Goal: Task Accomplishment & Management: Manage account settings

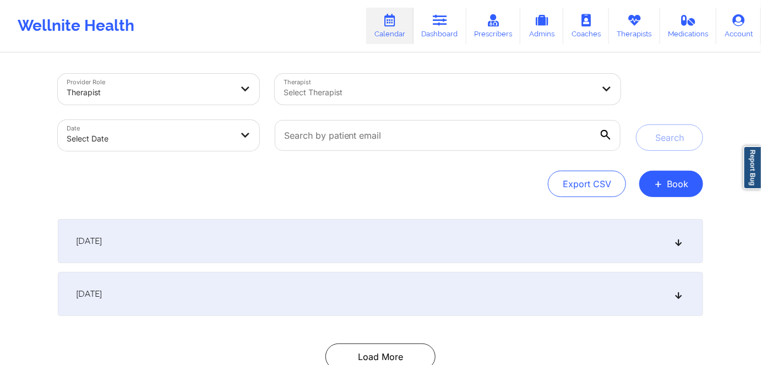
click at [300, 93] on div at bounding box center [439, 92] width 310 height 13
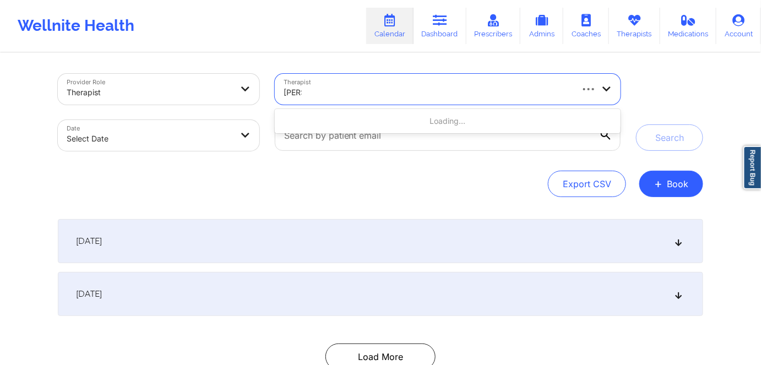
type input "giba"
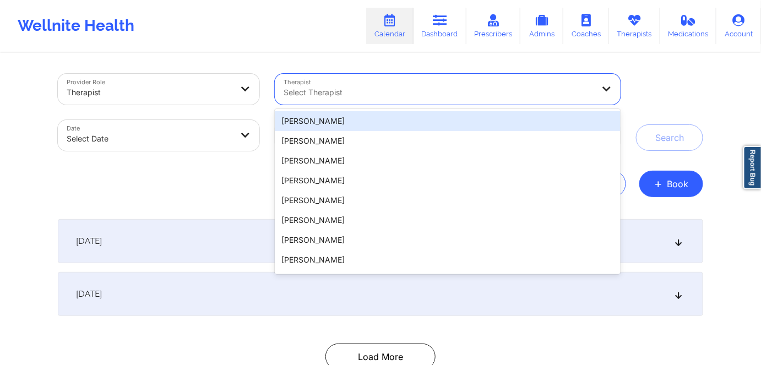
click at [376, 90] on div at bounding box center [439, 92] width 310 height 13
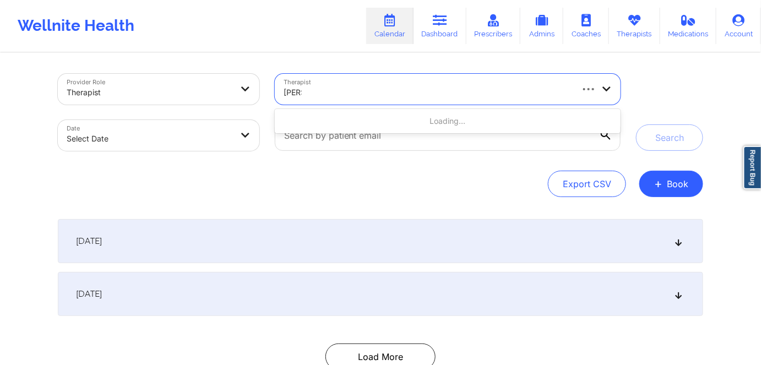
type input "gibal"
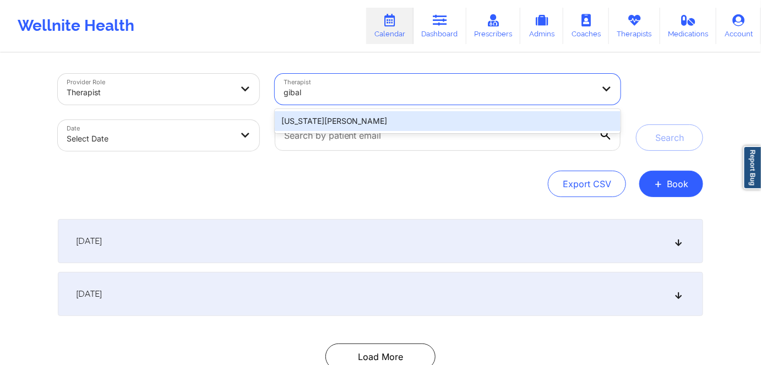
click at [365, 121] on div "Virginia Gibala" at bounding box center [448, 121] width 346 height 20
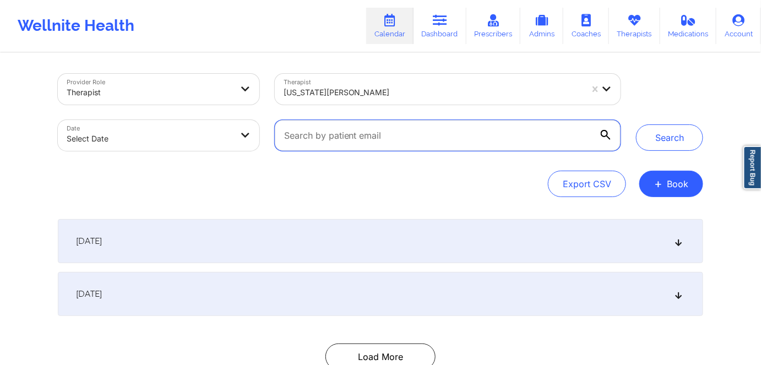
click at [358, 134] on input "text" at bounding box center [448, 135] width 346 height 31
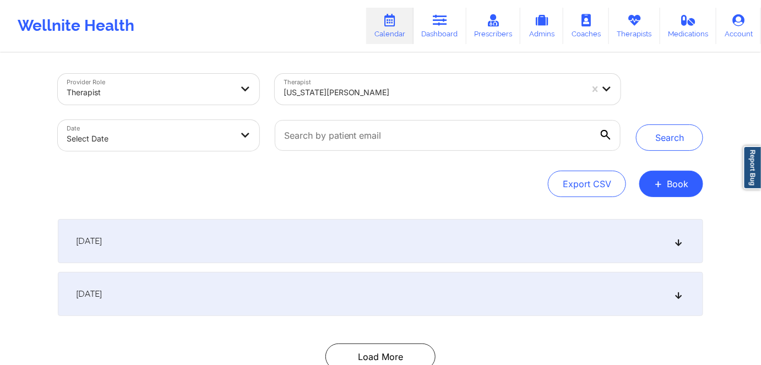
drag, startPoint x: 280, startPoint y: 167, endPoint x: 264, endPoint y: 162, distance: 16.7
click at [278, 166] on div "Provider Role Therapist Therapist Virginia Gibala Date Select Date Search Expor…" at bounding box center [380, 135] width 645 height 123
select select "2025-8"
select select "2025-9"
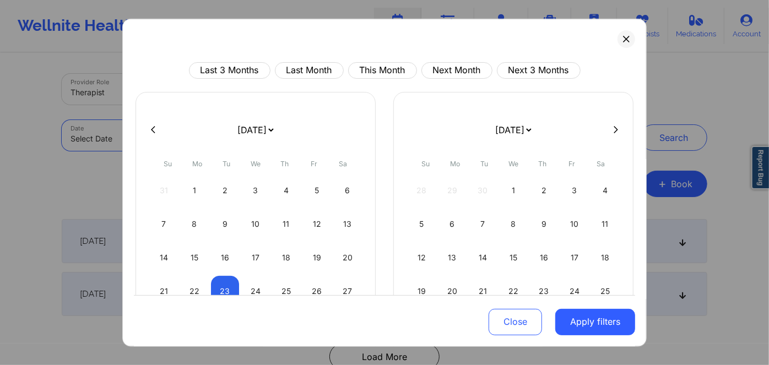
scroll to position [50, 0]
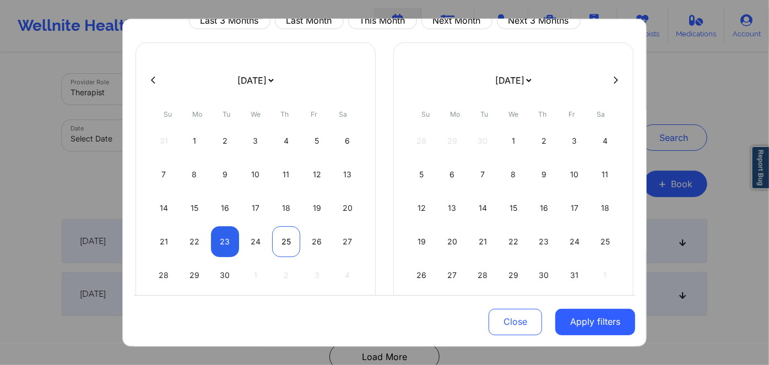
click at [282, 237] on div "25" at bounding box center [286, 241] width 28 height 31
select select "2025-8"
select select "2025-9"
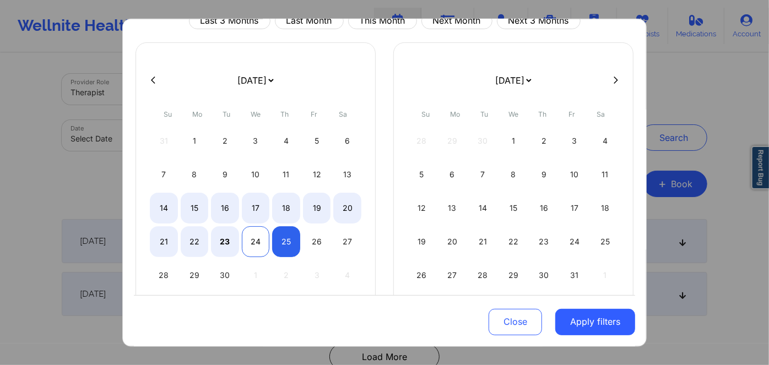
select select "2025-8"
select select "2025-9"
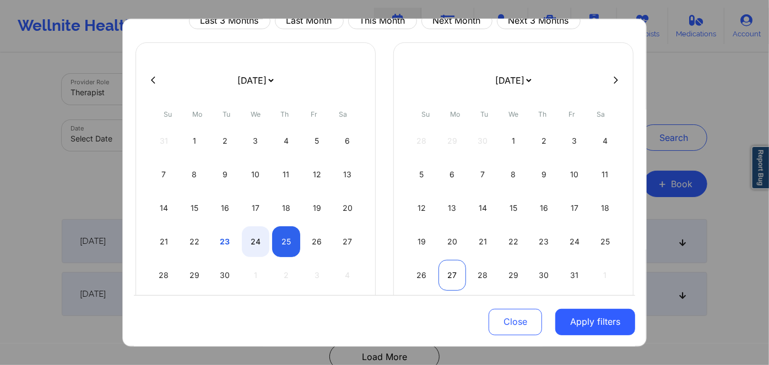
select select "2025-8"
select select "2025-9"
select select "2025-8"
select select "2025-9"
click at [287, 237] on div "25" at bounding box center [286, 241] width 28 height 31
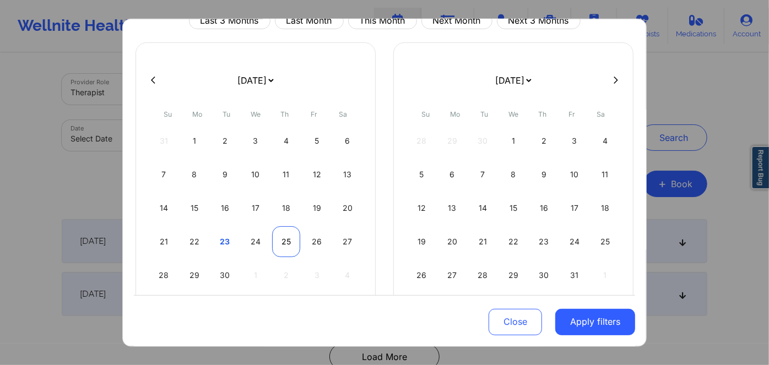
select select "2025-8"
select select "2025-9"
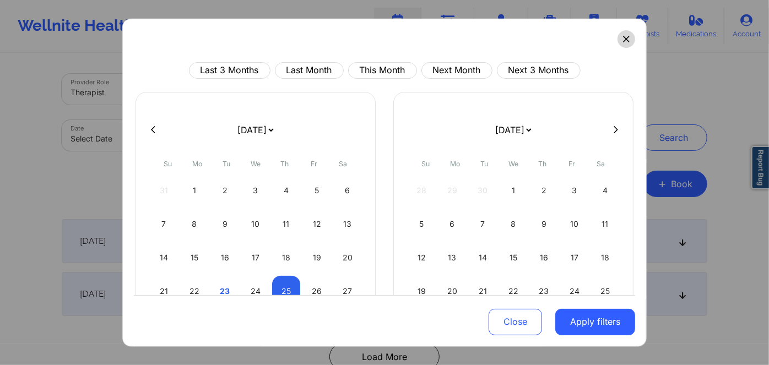
click at [624, 37] on icon at bounding box center [626, 38] width 7 height 7
select select "2025-8"
select select "2025-9"
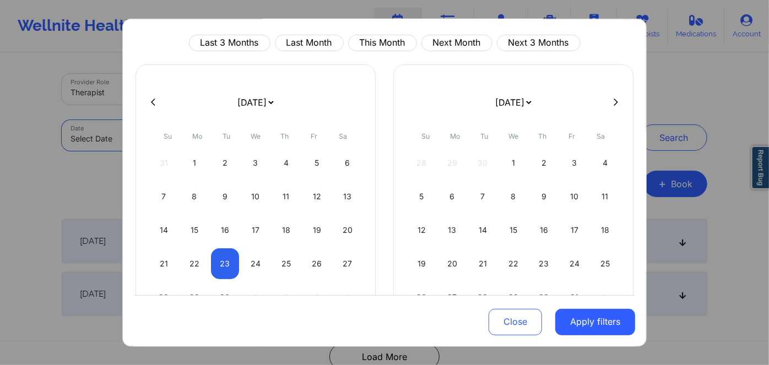
scroll to position [50, 0]
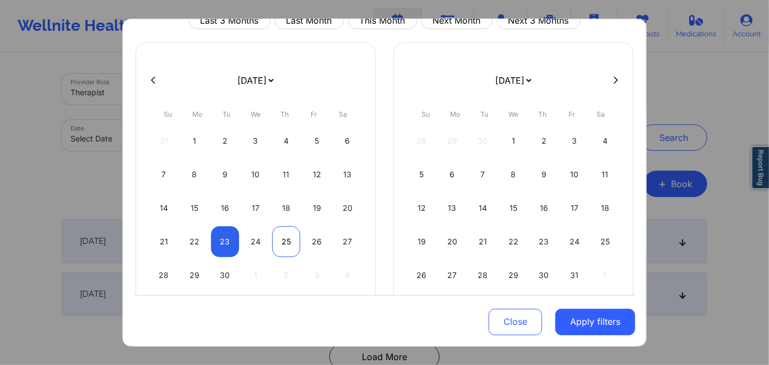
click at [283, 241] on div "25" at bounding box center [286, 241] width 28 height 31
select select "2025-8"
select select "2025-9"
select select "2025-8"
select select "2025-9"
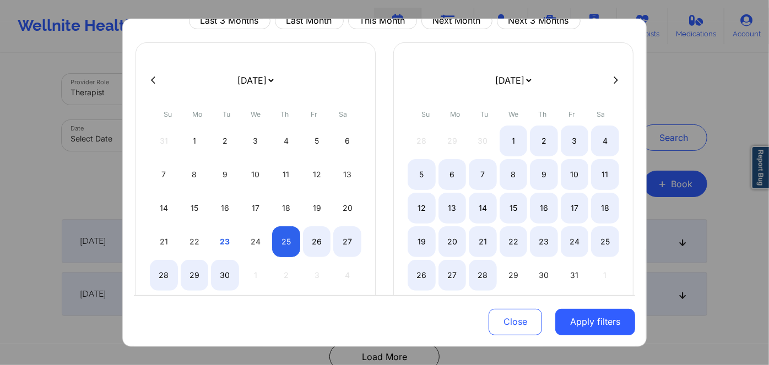
select select "2025-8"
select select "2025-9"
select select "2025-8"
select select "2025-9"
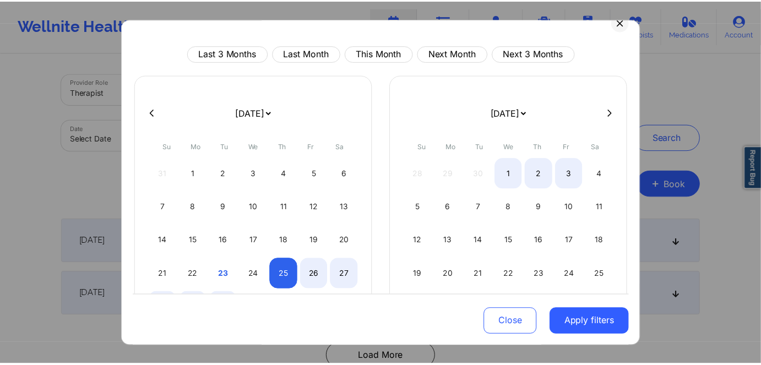
scroll to position [0, 0]
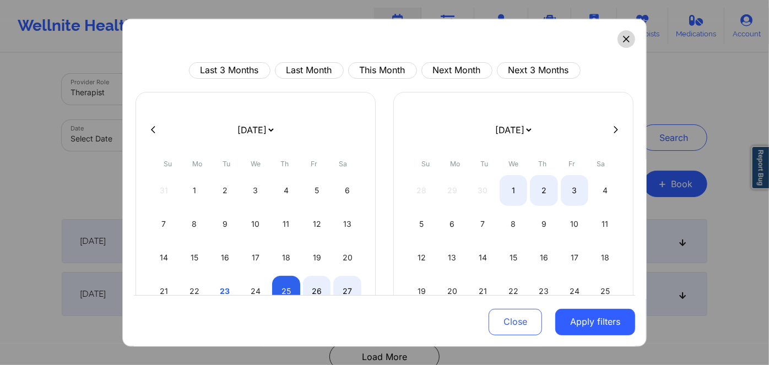
click at [623, 37] on icon at bounding box center [626, 38] width 7 height 7
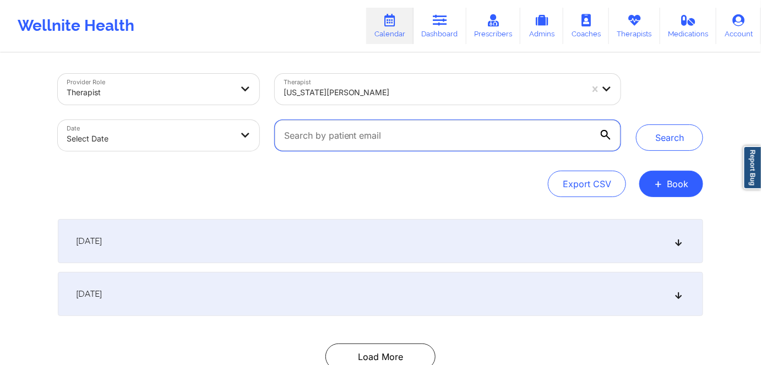
click at [358, 134] on input "text" at bounding box center [448, 135] width 346 height 31
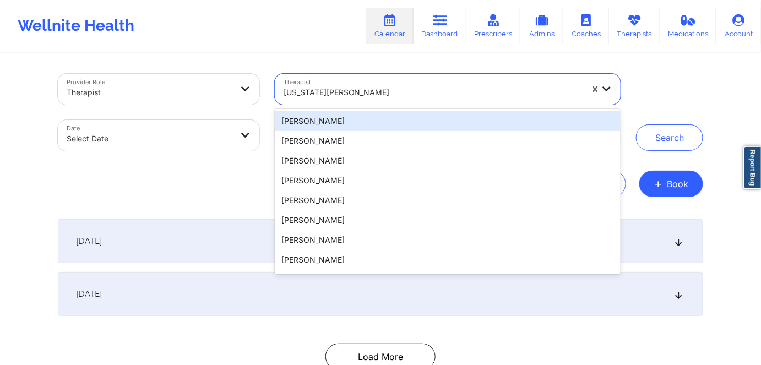
drag, startPoint x: 364, startPoint y: 90, endPoint x: 276, endPoint y: 89, distance: 88.1
click at [276, 89] on div "[US_STATE][PERSON_NAME]" at bounding box center [429, 89] width 309 height 31
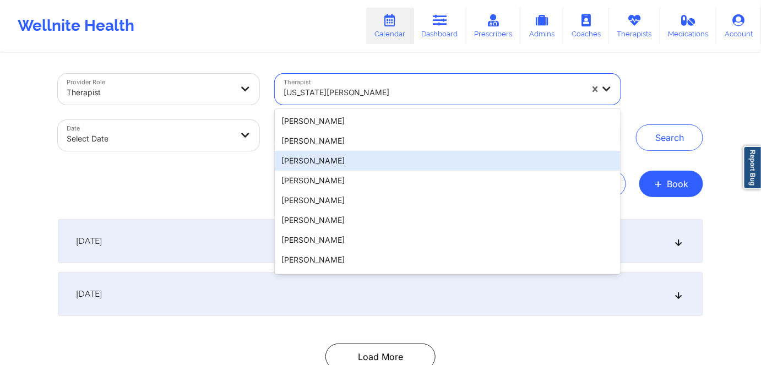
click at [224, 181] on div "Export CSV + Book" at bounding box center [380, 184] width 645 height 26
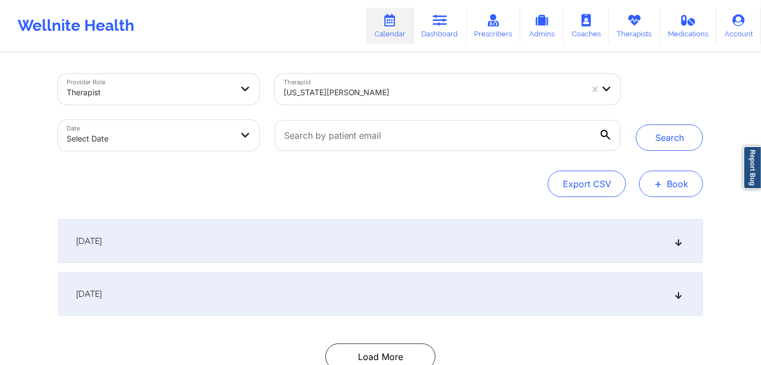
click at [678, 184] on button "+ Book" at bounding box center [671, 184] width 64 height 26
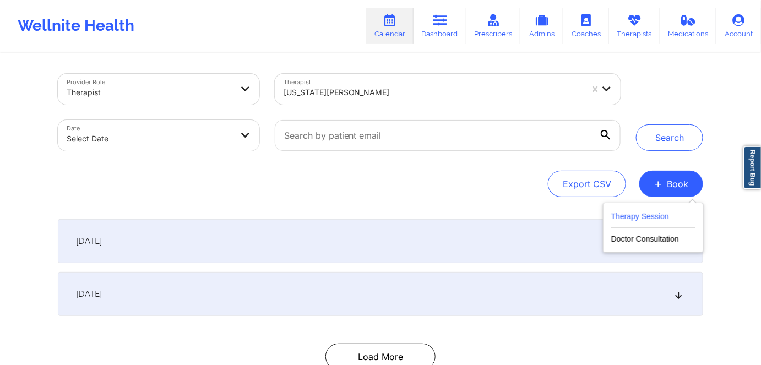
click at [638, 217] on button "Therapy Session" at bounding box center [653, 219] width 84 height 18
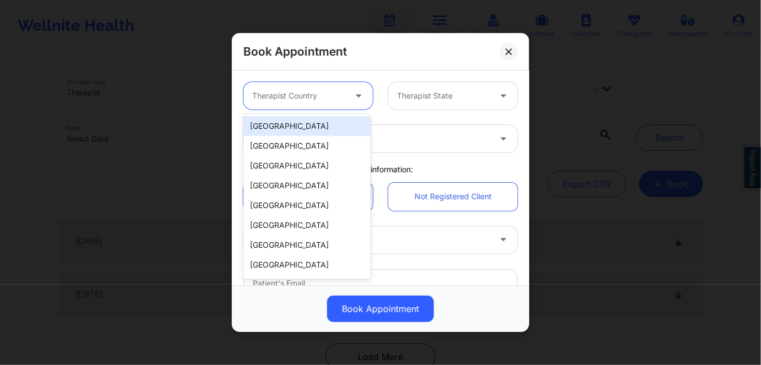
click at [338, 100] on div at bounding box center [298, 95] width 93 height 13
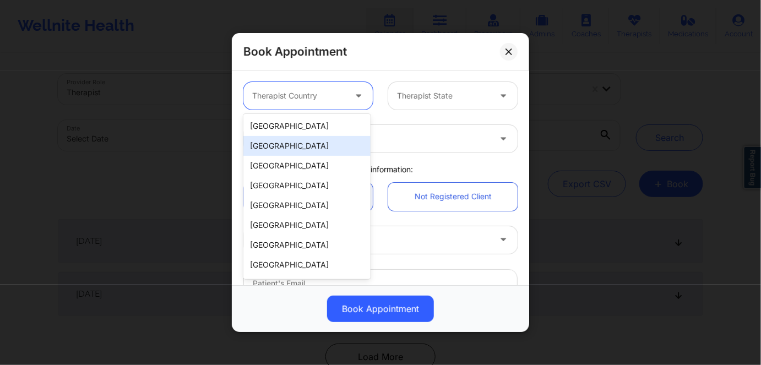
scroll to position [18, 0]
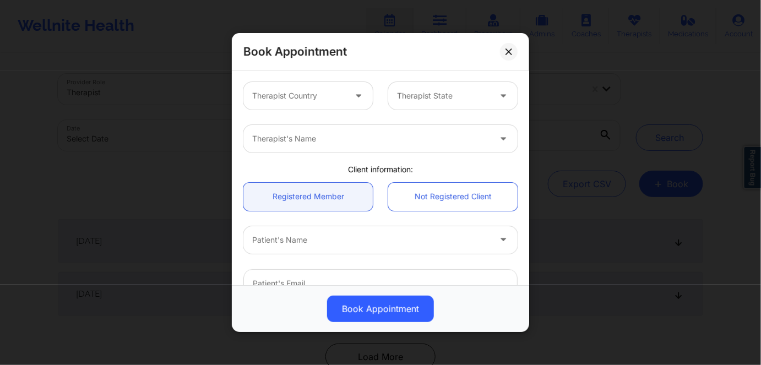
click at [482, 55] on div "Book Appointment" at bounding box center [380, 51] width 297 height 37
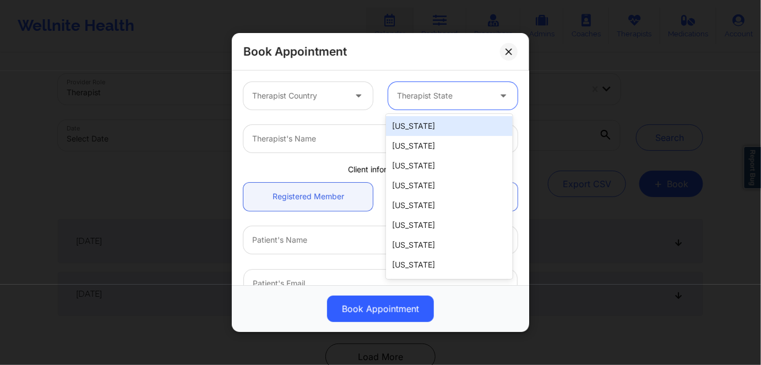
click at [448, 99] on div at bounding box center [443, 95] width 93 height 13
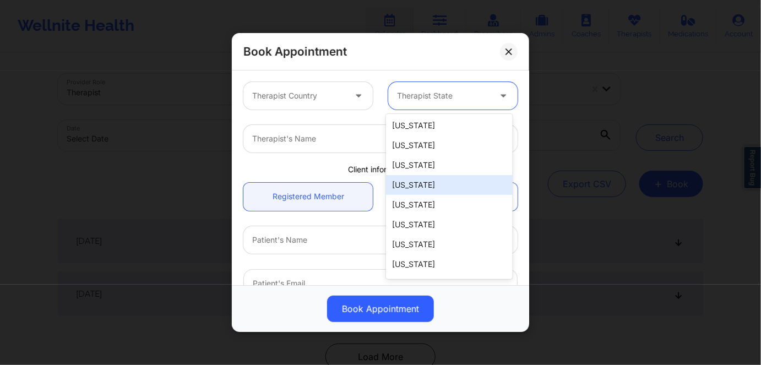
scroll to position [250, 0]
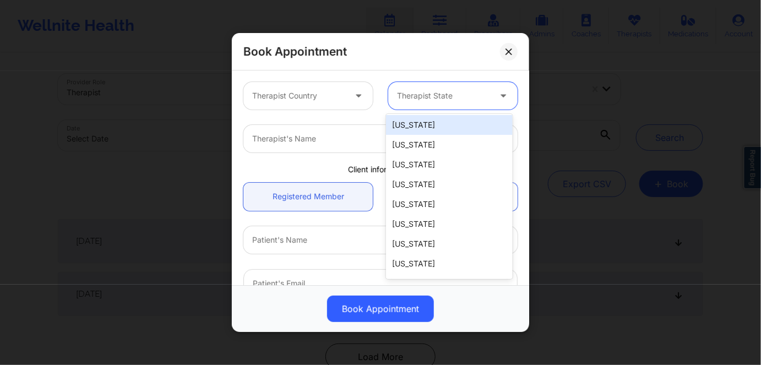
click at [474, 59] on div "Book Appointment" at bounding box center [380, 51] width 297 height 37
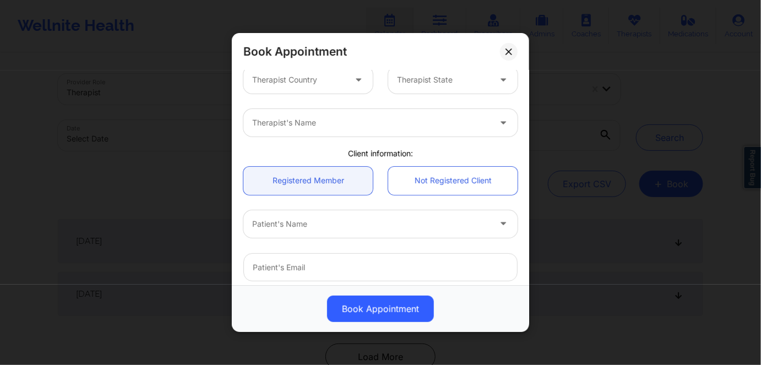
scroll to position [0, 0]
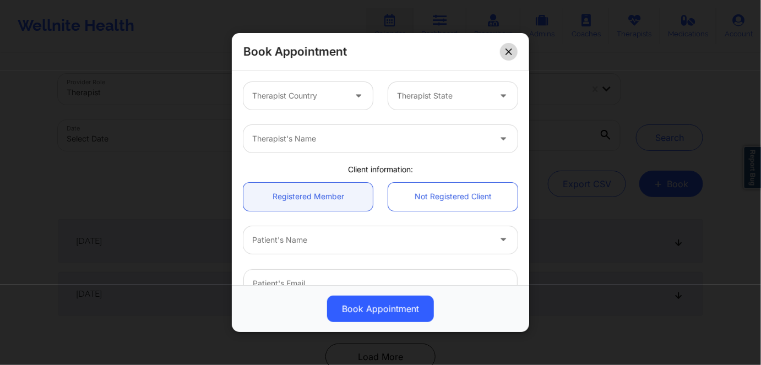
click at [509, 50] on icon at bounding box center [508, 51] width 7 height 7
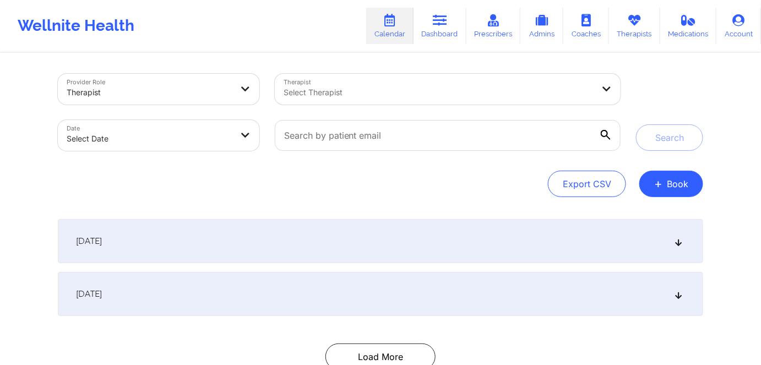
click at [394, 30] on link "Calendar" at bounding box center [389, 26] width 47 height 36
click at [437, 24] on icon at bounding box center [440, 20] width 14 height 12
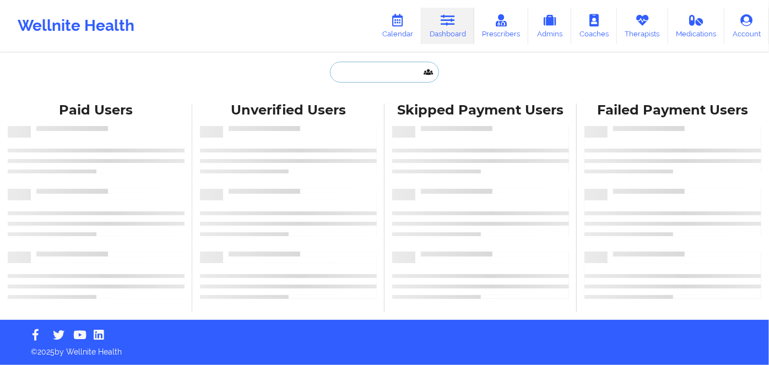
click at [367, 74] on input "text" at bounding box center [384, 72] width 109 height 21
paste input "Sahr Bari"
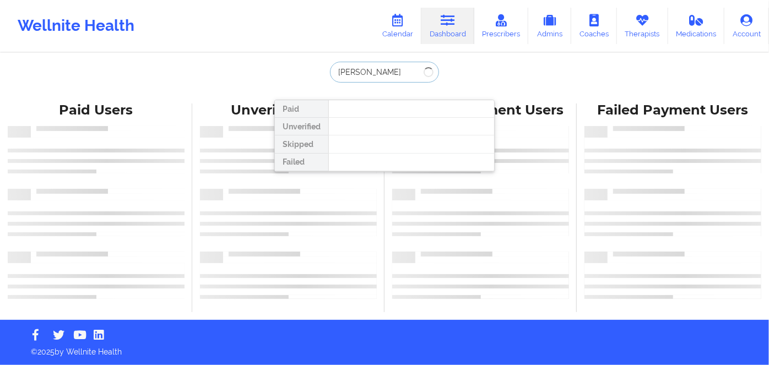
type input "Sahr Bari"
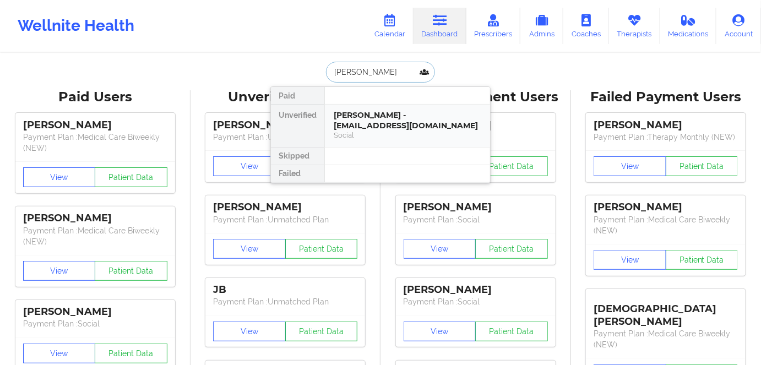
click at [398, 118] on div "Sahr Bari - sbari300@gmail.com" at bounding box center [408, 120] width 148 height 20
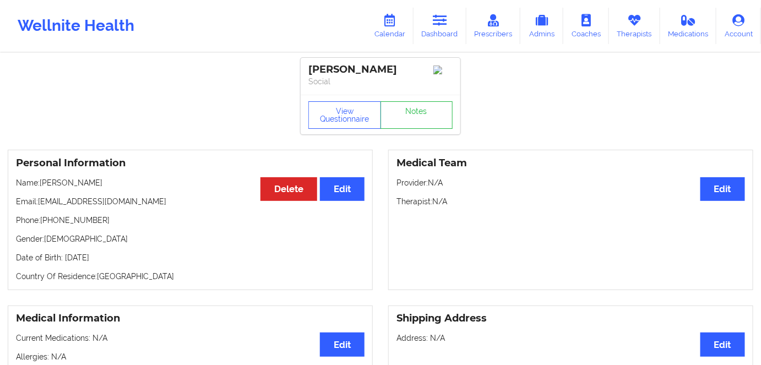
click at [160, 193] on div "Personal Information Edit Delete Name: Sahr Bari Email: sbari300@gmail.com Phon…" at bounding box center [190, 220] width 365 height 140
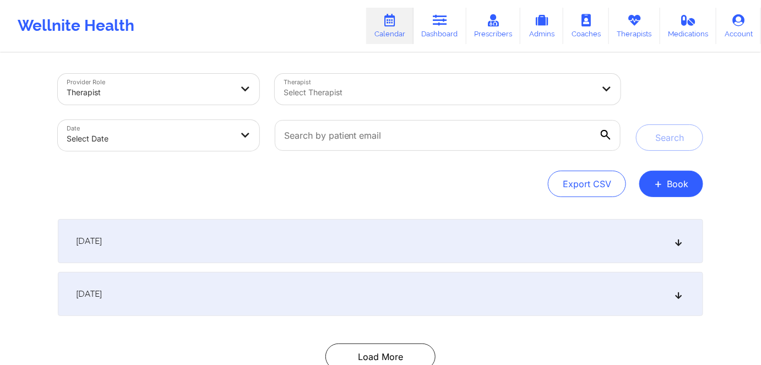
click at [382, 193] on div "Export CSV + Book" at bounding box center [380, 184] width 645 height 26
click at [687, 188] on button "+ Book" at bounding box center [671, 184] width 64 height 26
click at [657, 220] on button "Therapy Session" at bounding box center [653, 219] width 84 height 18
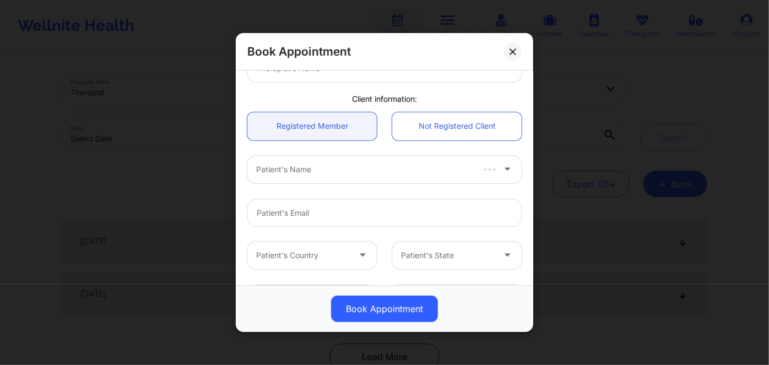
scroll to position [100, 0]
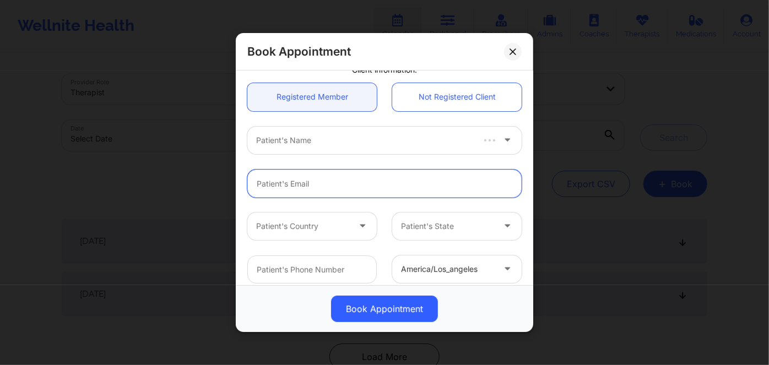
click at [353, 186] on input "email" at bounding box center [384, 183] width 274 height 28
click at [243, 160] on div "Patient's Name" at bounding box center [385, 139] width 290 height 43
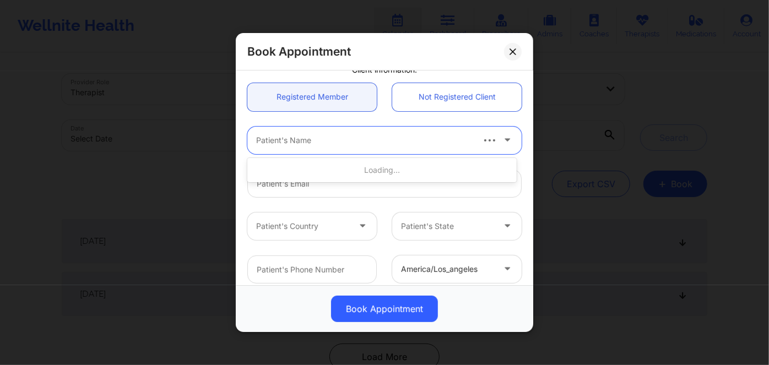
click at [295, 144] on div at bounding box center [364, 140] width 216 height 13
click at [242, 128] on div "Use Up and Down to choose options, press Enter to select the currently focused …" at bounding box center [385, 140] width 290 height 28
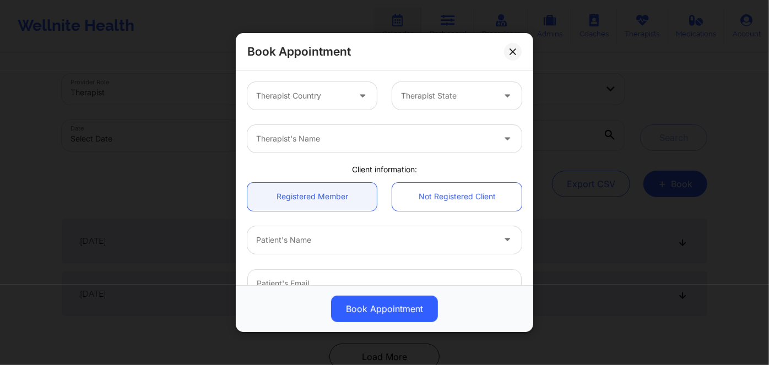
scroll to position [0, 0]
click at [347, 147] on div "Therapist's Name" at bounding box center [371, 139] width 248 height 28
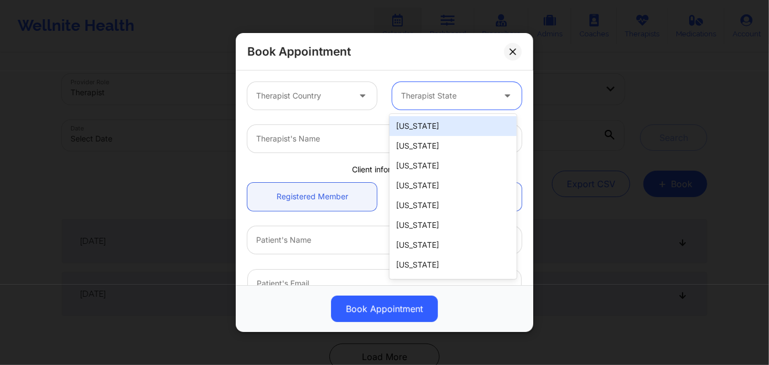
click at [421, 100] on div at bounding box center [447, 95] width 93 height 13
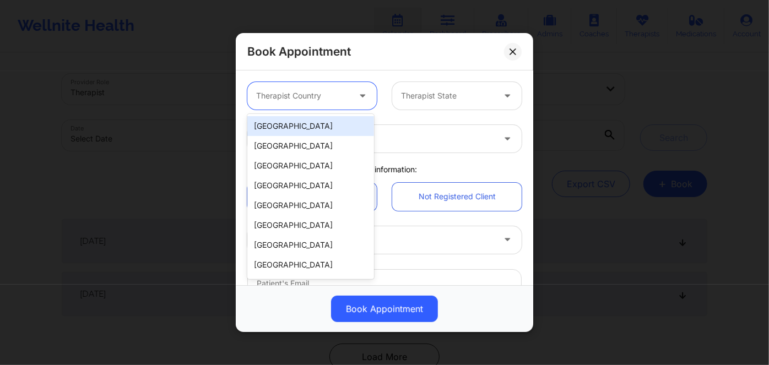
click at [347, 99] on div "Therapist Country" at bounding box center [298, 96] width 103 height 28
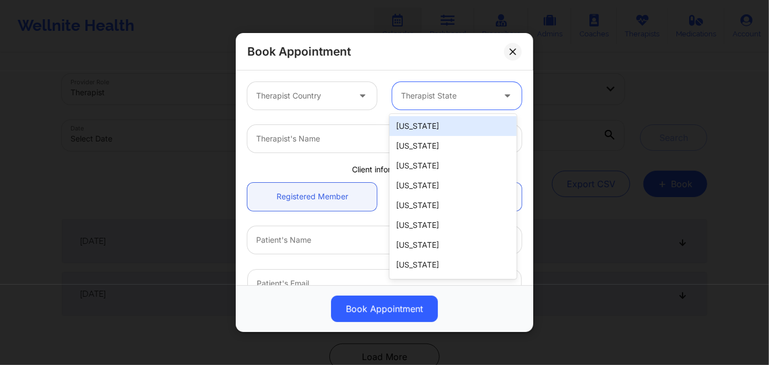
click at [424, 99] on div at bounding box center [447, 95] width 93 height 13
click at [338, 105] on div "Therapist Country" at bounding box center [298, 96] width 103 height 28
click at [412, 102] on div at bounding box center [447, 95] width 93 height 13
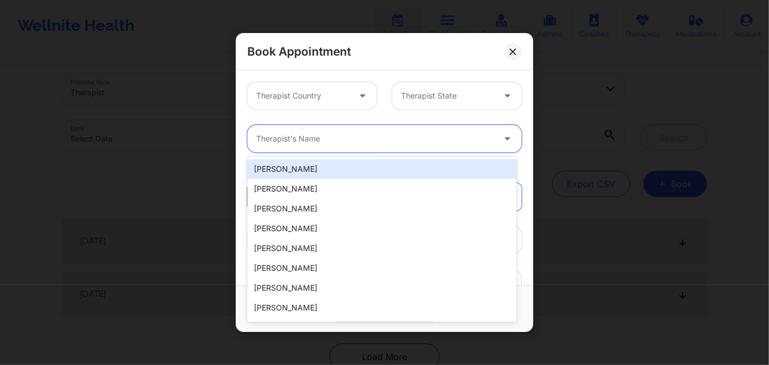
click at [337, 138] on div at bounding box center [375, 138] width 238 height 13
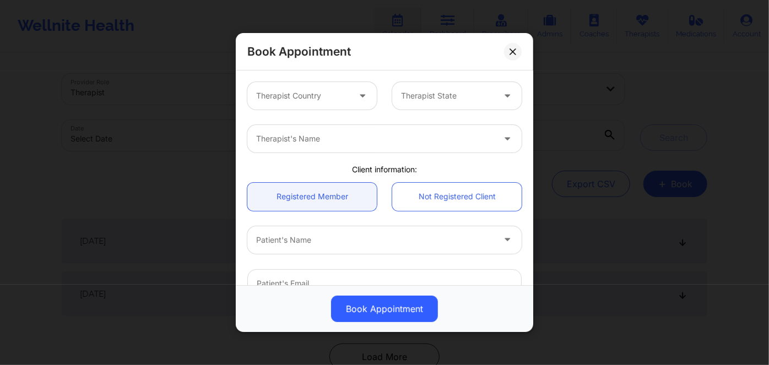
click at [377, 118] on div "Therapist's Name" at bounding box center [385, 138] width 290 height 43
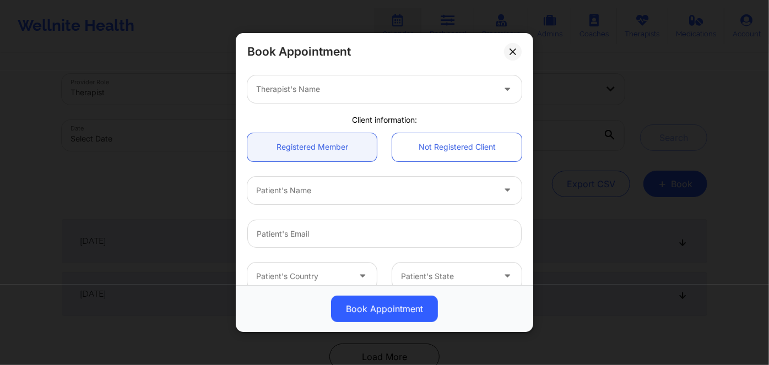
click at [344, 192] on div at bounding box center [375, 190] width 238 height 13
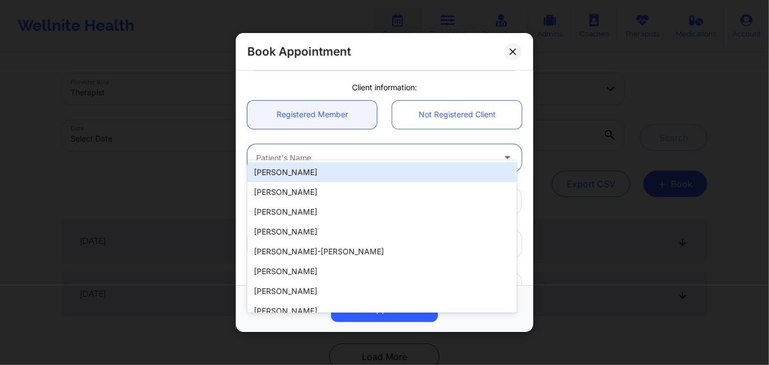
scroll to position [100, 0]
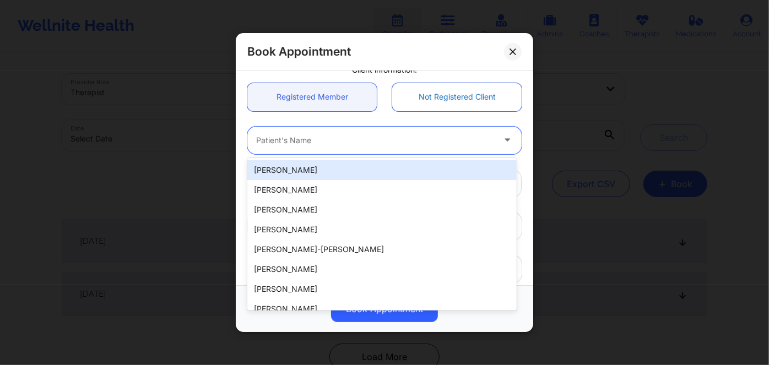
click at [452, 101] on link "Not Registered Client" at bounding box center [456, 97] width 129 height 28
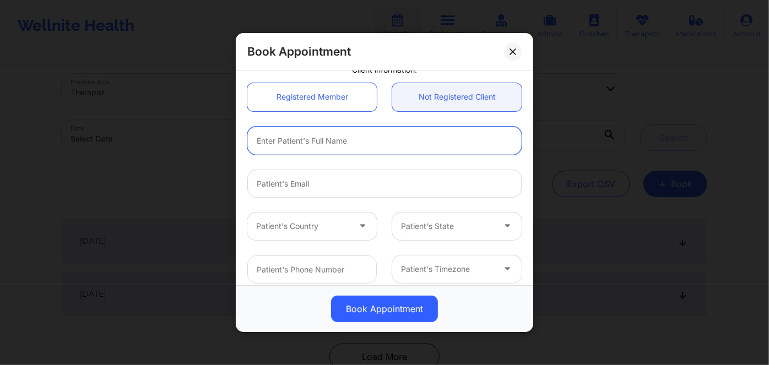
click at [362, 138] on input "text" at bounding box center [384, 140] width 274 height 28
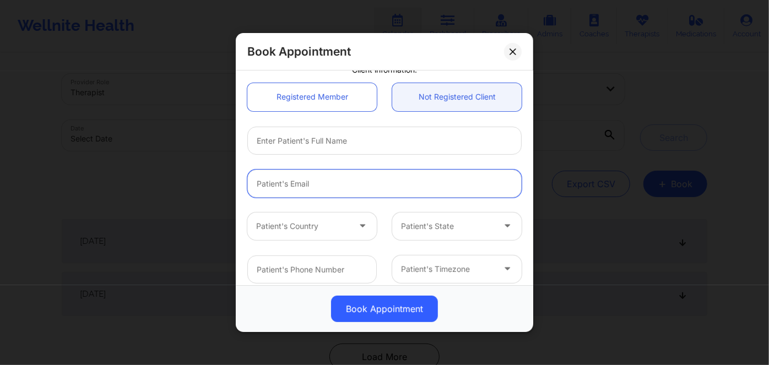
click at [269, 188] on input "email" at bounding box center [384, 183] width 274 height 28
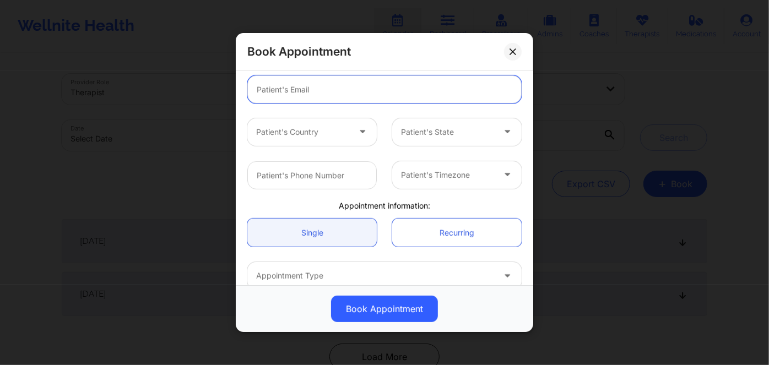
scroll to position [200, 0]
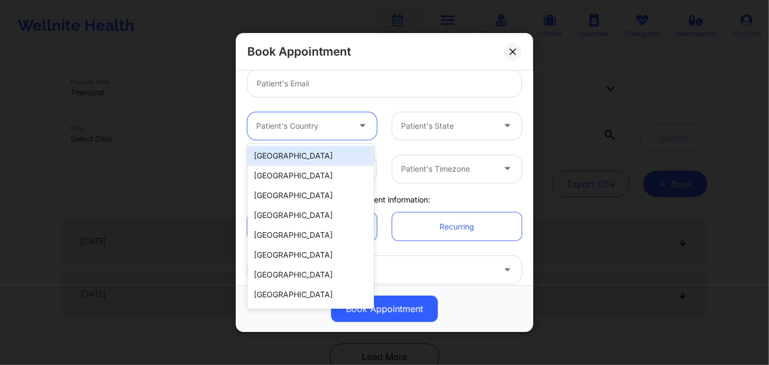
click at [302, 123] on div at bounding box center [302, 125] width 93 height 13
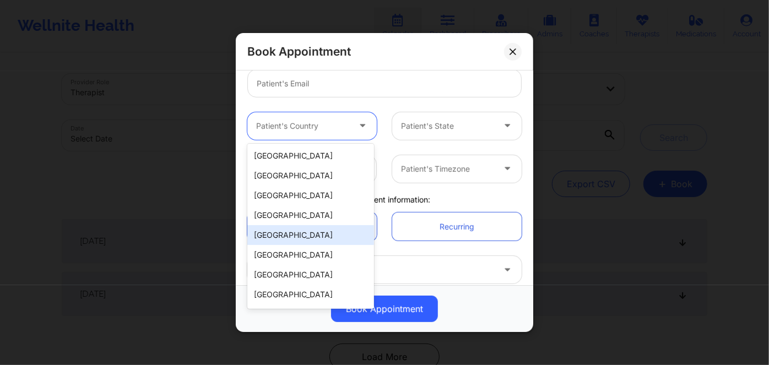
scroll to position [18, 0]
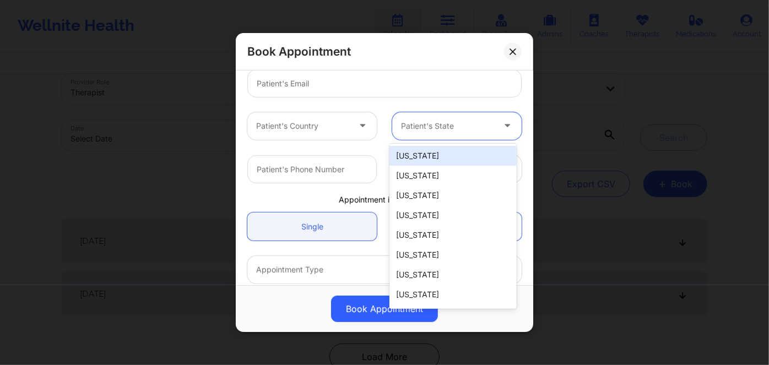
click at [440, 129] on div at bounding box center [447, 125] width 93 height 13
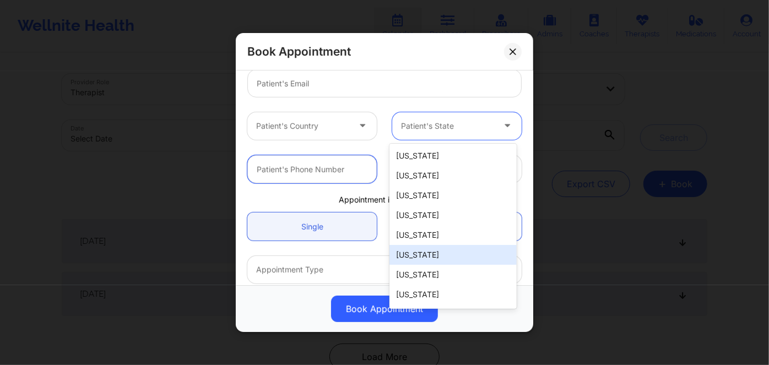
click at [295, 171] on input "text" at bounding box center [311, 169] width 129 height 28
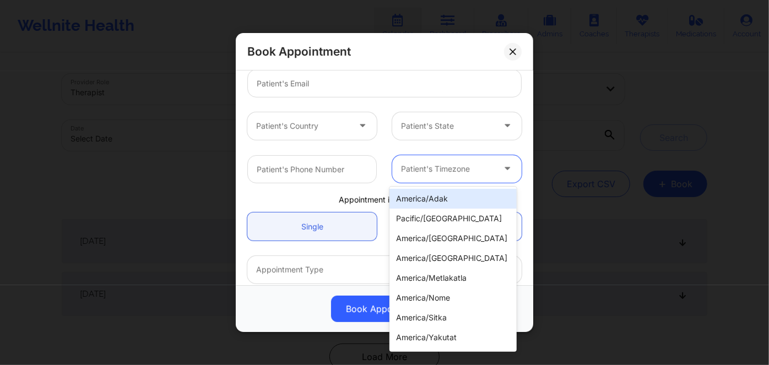
click at [423, 170] on div at bounding box center [447, 168] width 93 height 13
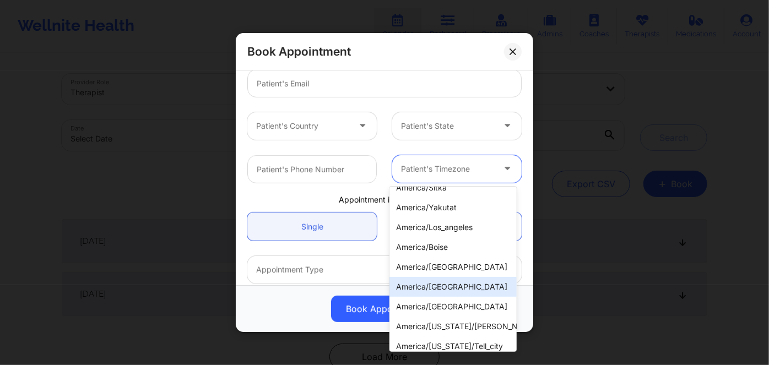
scroll to position [150, 0]
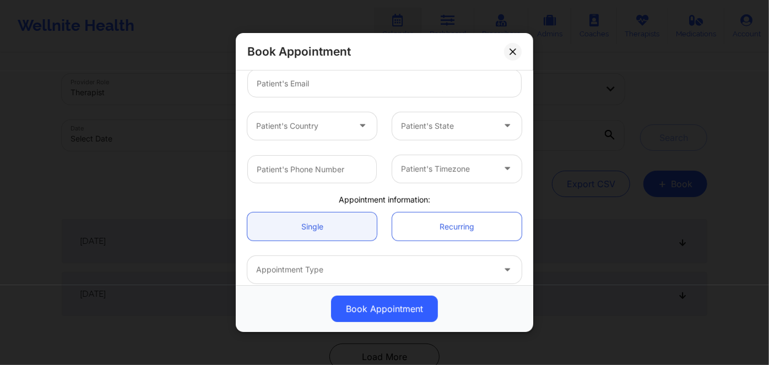
drag, startPoint x: 248, startPoint y: 149, endPoint x: 286, endPoint y: 157, distance: 39.0
click at [248, 149] on div "Patient's Timezone" at bounding box center [385, 168] width 290 height 43
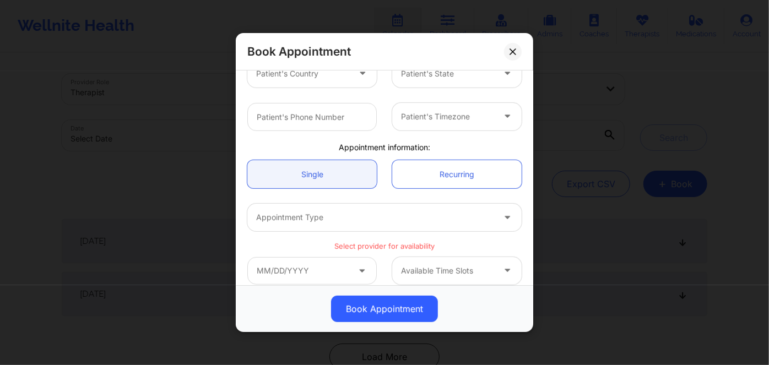
scroll to position [263, 0]
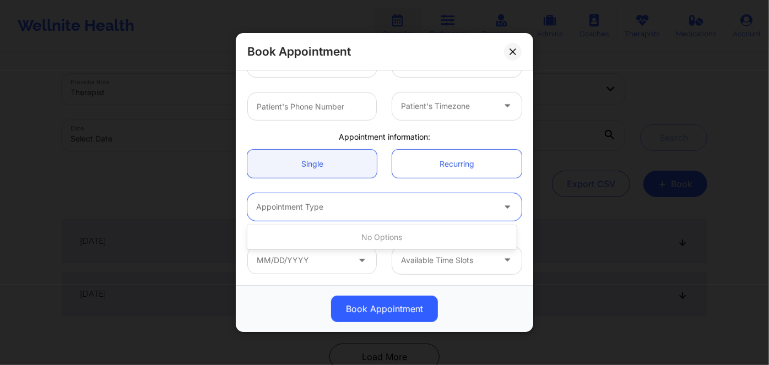
click at [326, 211] on div at bounding box center [375, 206] width 238 height 13
click at [317, 164] on link "Single" at bounding box center [311, 164] width 129 height 28
click at [390, 208] on div at bounding box center [375, 206] width 238 height 13
click at [513, 53] on icon at bounding box center [512, 51] width 7 height 7
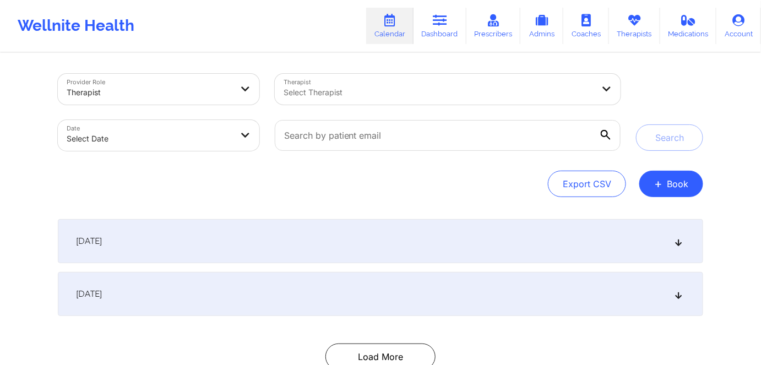
click at [346, 195] on div "Export CSV + Book" at bounding box center [380, 184] width 645 height 26
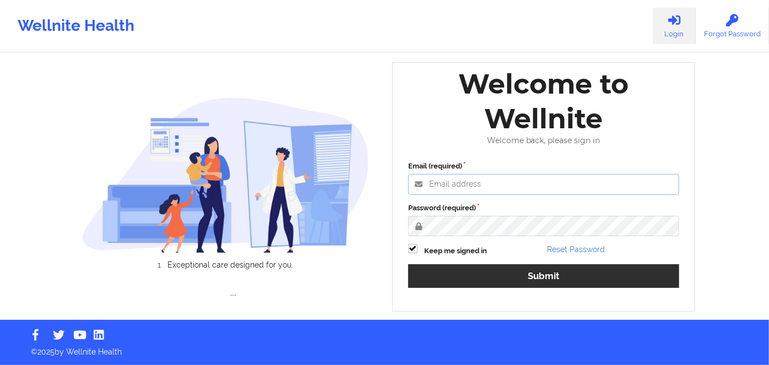
type input "[PERSON_NAME][EMAIL_ADDRESS][DOMAIN_NAME]"
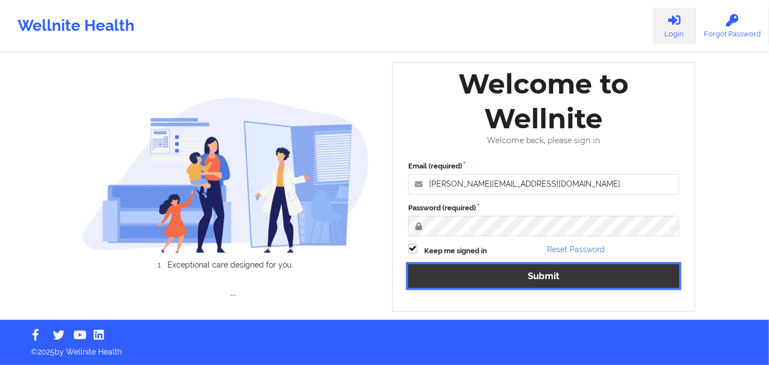
drag, startPoint x: 487, startPoint y: 276, endPoint x: 485, endPoint y: 270, distance: 6.3
click at [487, 276] on button "Submit" at bounding box center [543, 276] width 271 height 24
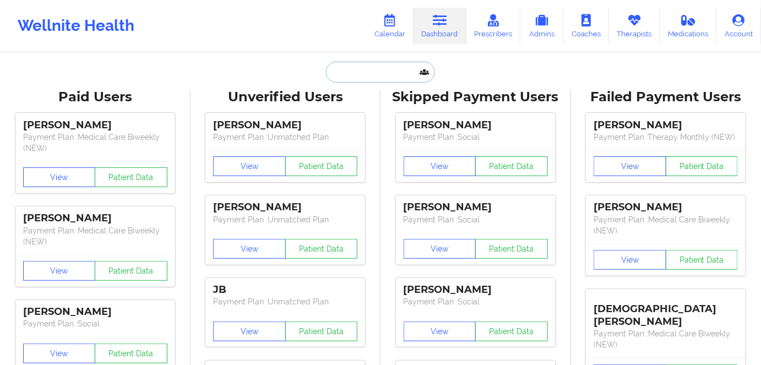
click at [387, 69] on input "text" at bounding box center [380, 72] width 109 height 21
paste input "sbari300@gmail.com"
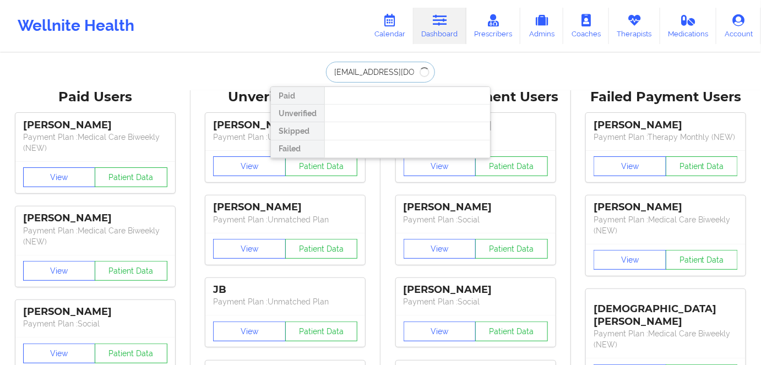
drag, startPoint x: 422, startPoint y: 66, endPoint x: 324, endPoint y: 62, distance: 98.1
click at [311, 66] on div "sbari300@gmail.com Paid Unverified Skipped Failed" at bounding box center [380, 72] width 220 height 21
paste input "Sahr Bari"
type input "Sahr Bari"
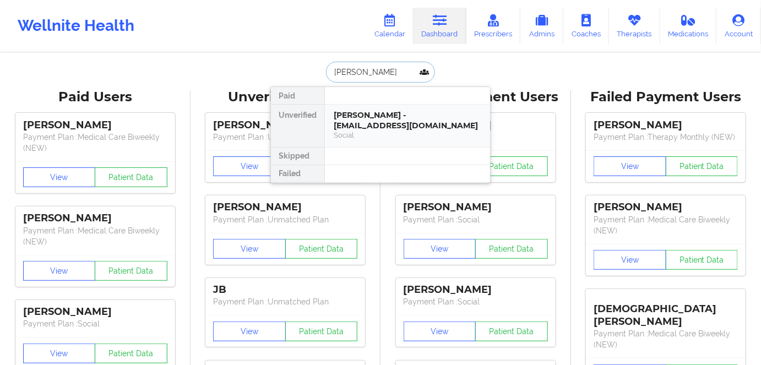
click at [391, 119] on div "Sahr Bari - sbari300@gmail.com" at bounding box center [408, 120] width 148 height 20
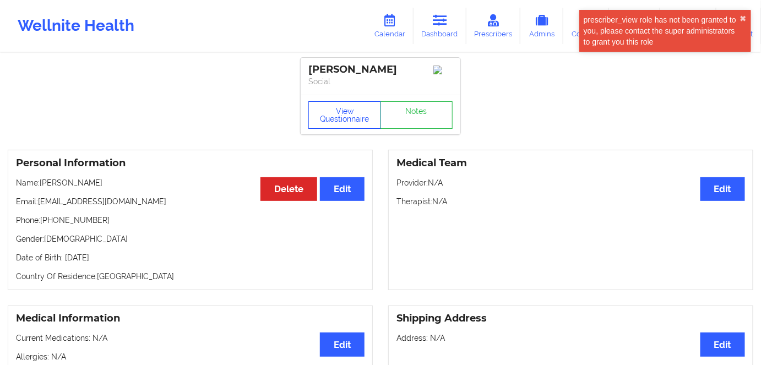
click at [333, 107] on button "View Questionnaire" at bounding box center [344, 115] width 73 height 28
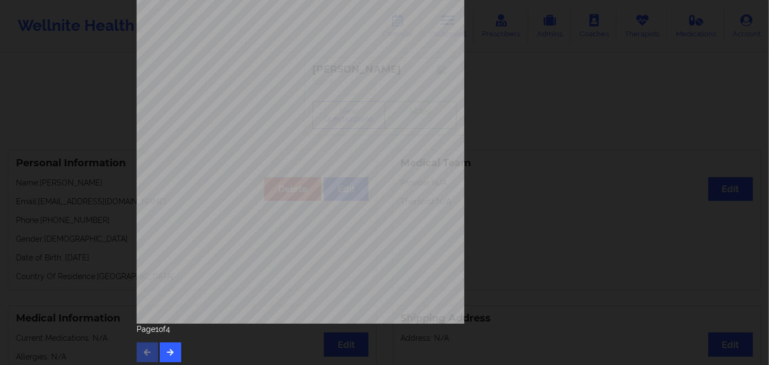
scroll to position [160, 0]
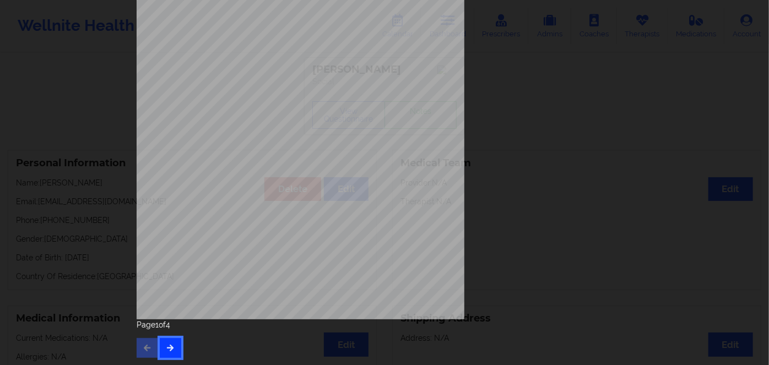
click at [172, 346] on button "button" at bounding box center [170, 348] width 21 height 20
click at [172, 344] on icon "button" at bounding box center [170, 347] width 9 height 7
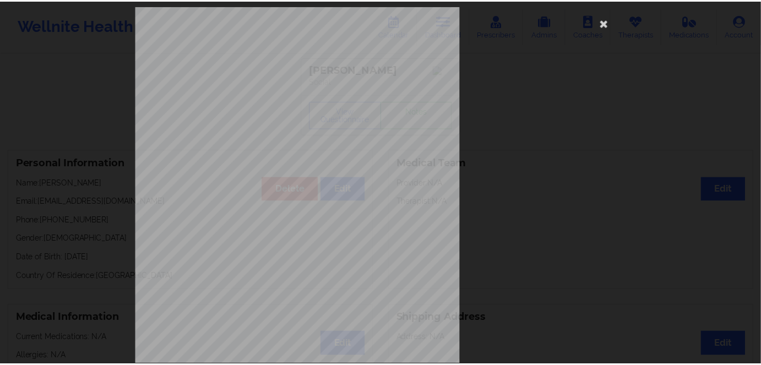
scroll to position [0, 0]
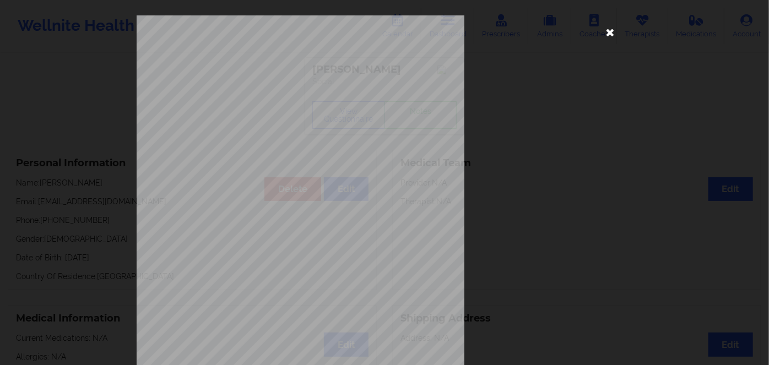
click at [607, 34] on icon at bounding box center [610, 32] width 18 height 18
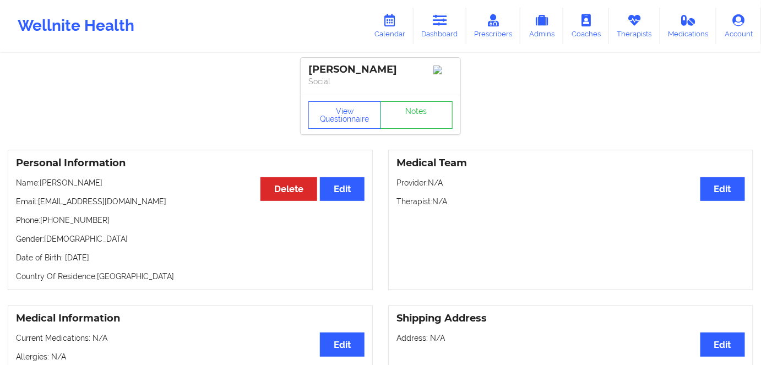
scroll to position [50, 0]
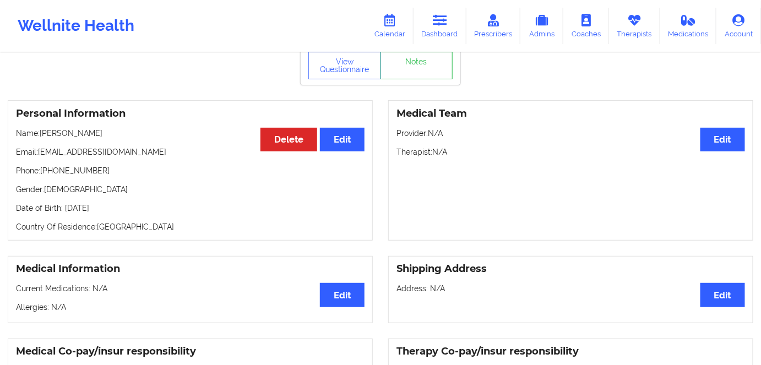
drag, startPoint x: 445, startPoint y: 25, endPoint x: 411, endPoint y: 46, distance: 39.3
click at [445, 25] on icon at bounding box center [440, 20] width 14 height 12
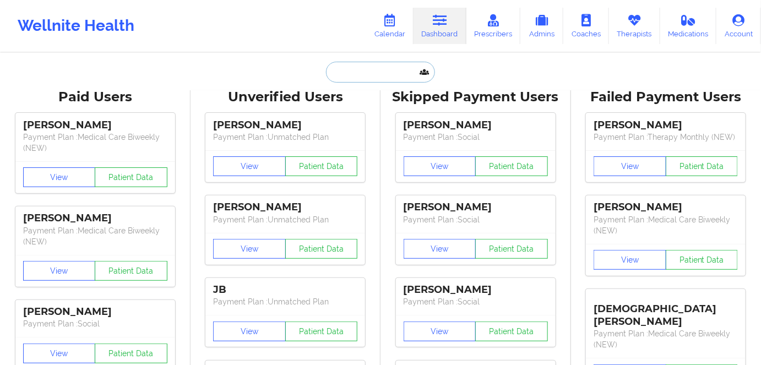
click at [378, 75] on input "text" at bounding box center [380, 72] width 109 height 21
paste input "sbari300@gmail.com"
type input "sbari300@gmail.com"
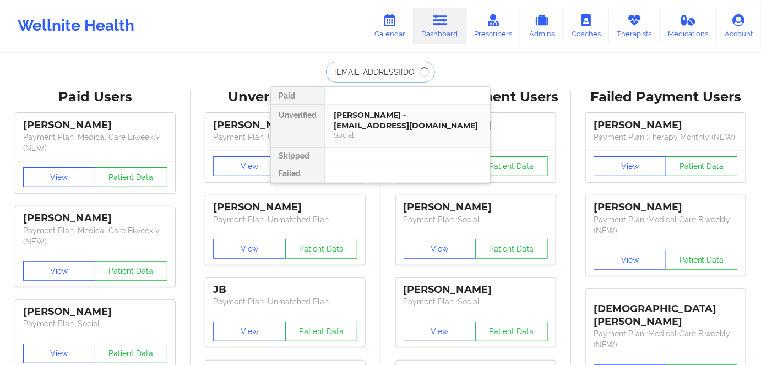
click at [379, 130] on div "Social" at bounding box center [408, 134] width 148 height 9
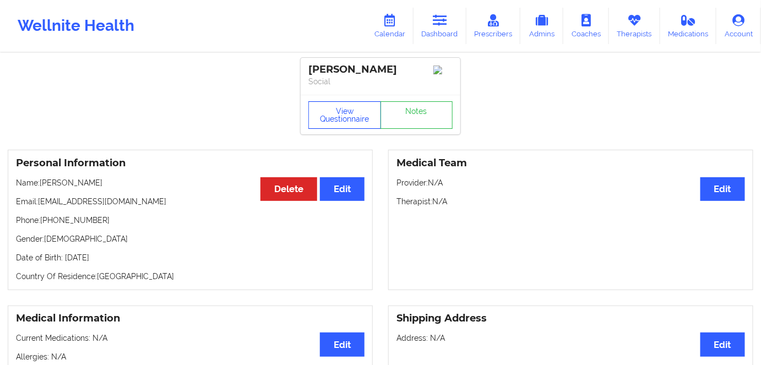
click at [347, 114] on button "View Questionnaire" at bounding box center [344, 115] width 73 height 28
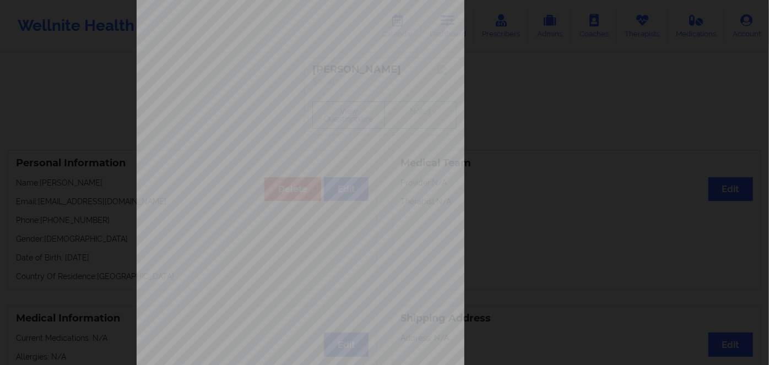
scroll to position [160, 0]
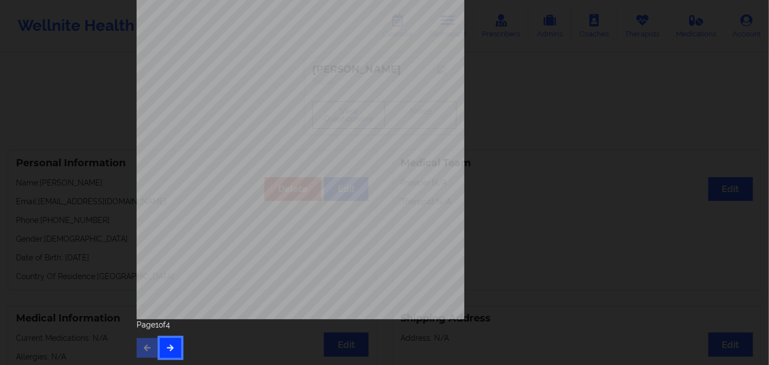
click at [160, 345] on button "button" at bounding box center [170, 348] width 21 height 20
click at [164, 356] on button "button" at bounding box center [170, 348] width 21 height 20
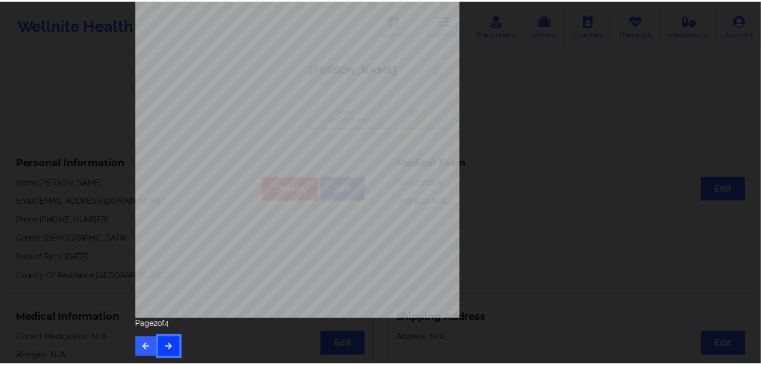
scroll to position [0, 0]
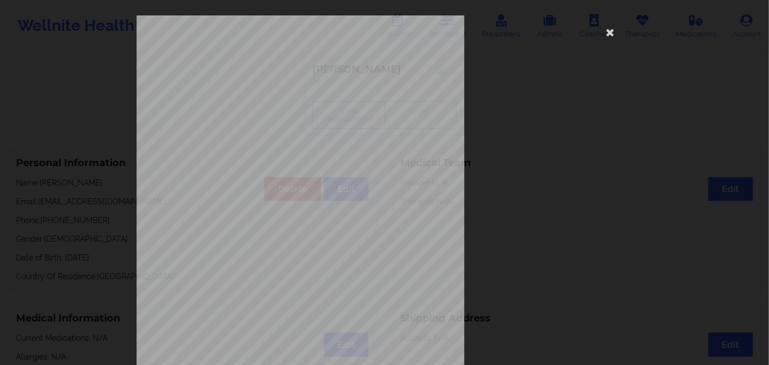
drag, startPoint x: 605, startPoint y: 32, endPoint x: 547, endPoint y: 4, distance: 63.8
click at [598, 29] on div "commercial Insurance Member ID for patient This patient has not provided his Me…" at bounding box center [385, 266] width 496 height 502
drag, startPoint x: 612, startPoint y: 37, endPoint x: 508, endPoint y: 2, distance: 109.2
click at [611, 37] on icon at bounding box center [610, 32] width 18 height 18
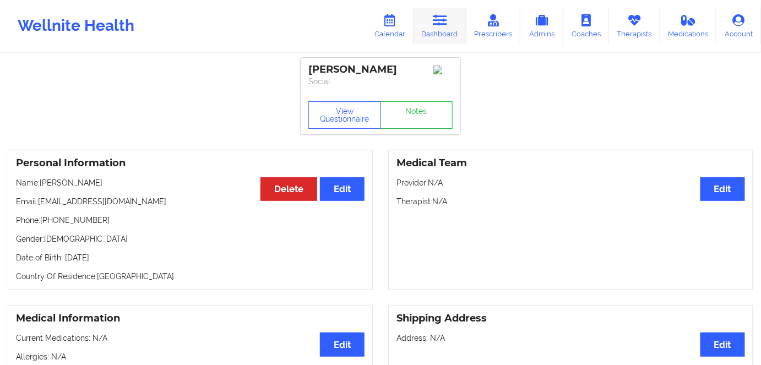
click at [443, 12] on link "Dashboard" at bounding box center [440, 26] width 53 height 36
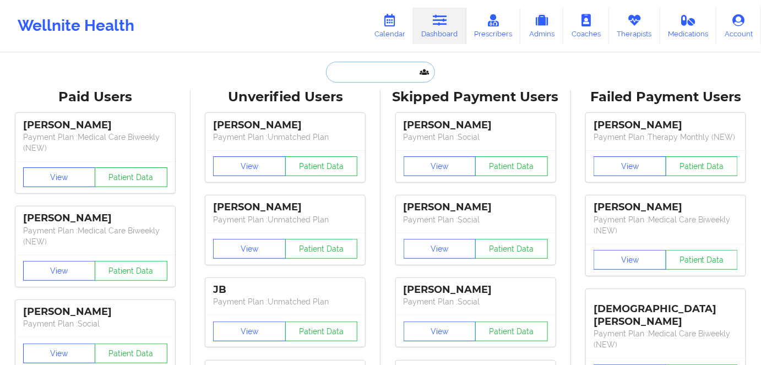
click at [390, 81] on input "text" at bounding box center [380, 72] width 109 height 21
paste input "15165576172"
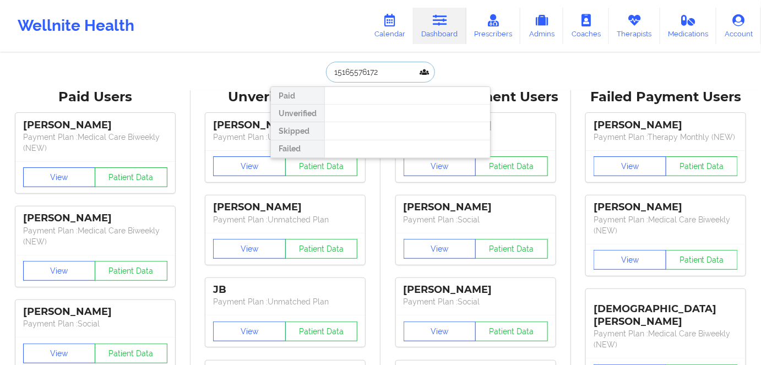
drag, startPoint x: 388, startPoint y: 68, endPoint x: 316, endPoint y: 72, distance: 72.3
click at [316, 72] on div "15165576172 Paid Unverified Skipped Failed" at bounding box center [380, 72] width 220 height 21
paste input "cquinn858@gmail.com"
type input "cquinn858@gmail.com"
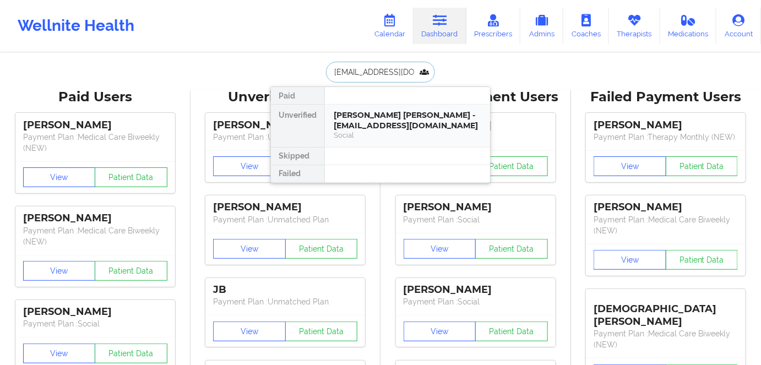
click at [391, 117] on div "Connor John Quinn - cquinn858@gmail.com" at bounding box center [408, 120] width 148 height 20
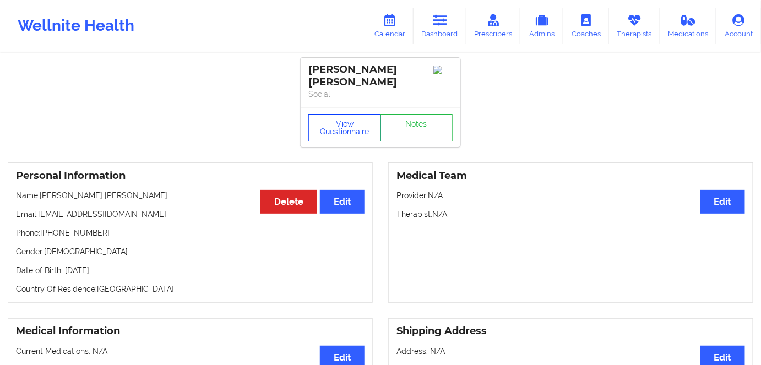
drag, startPoint x: 340, startPoint y: 124, endPoint x: 345, endPoint y: 131, distance: 8.7
click at [340, 124] on button "View Questionnaire" at bounding box center [344, 128] width 73 height 28
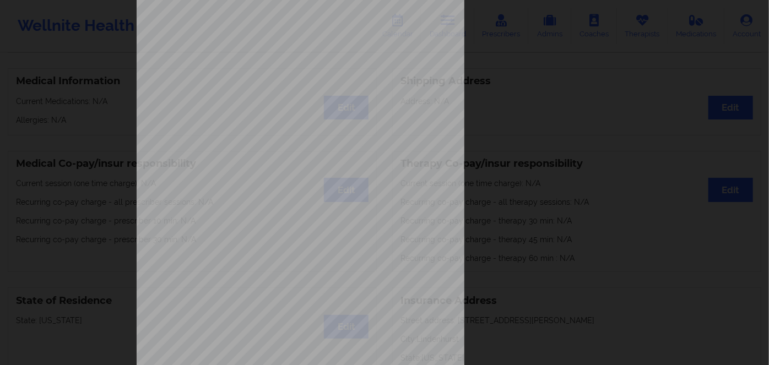
scroll to position [160, 0]
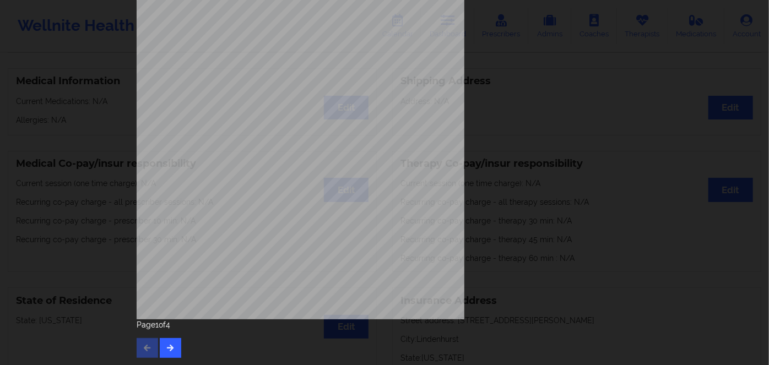
click at [176, 347] on div "Page 1 of 4" at bounding box center [385, 338] width 496 height 39
click at [164, 344] on button "button" at bounding box center [170, 348] width 21 height 20
drag, startPoint x: 172, startPoint y: 338, endPoint x: 176, endPoint y: 346, distance: 9.4
click at [172, 341] on div "Page 2 of 4" at bounding box center [385, 338] width 496 height 39
click at [176, 349] on button "button" at bounding box center [170, 348] width 21 height 20
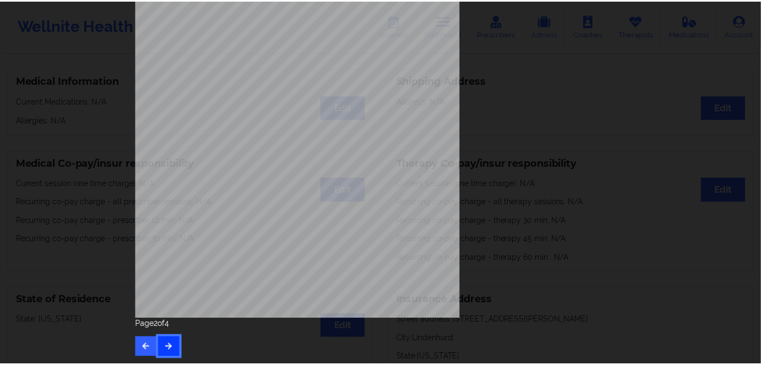
scroll to position [0, 0]
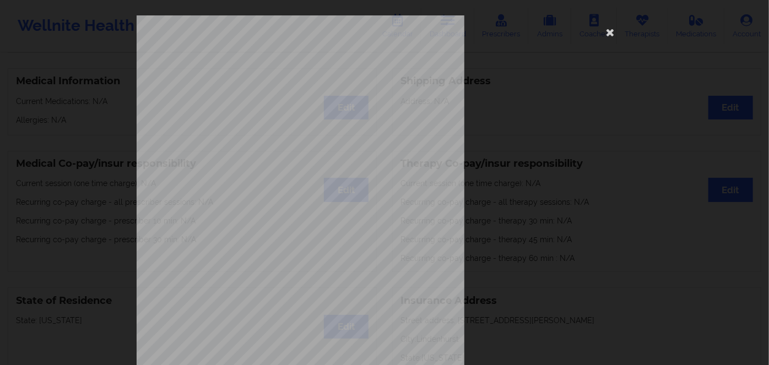
click at [266, 87] on span "JLJ737103704" at bounding box center [267, 85] width 32 height 5
copy span "JLJ737103704"
click at [602, 34] on icon at bounding box center [610, 32] width 18 height 18
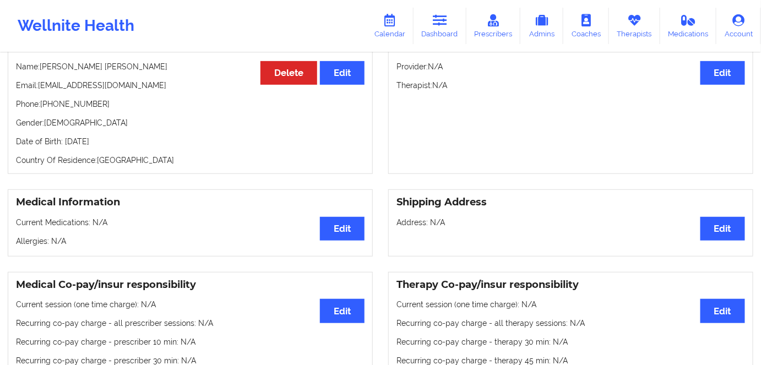
scroll to position [50, 0]
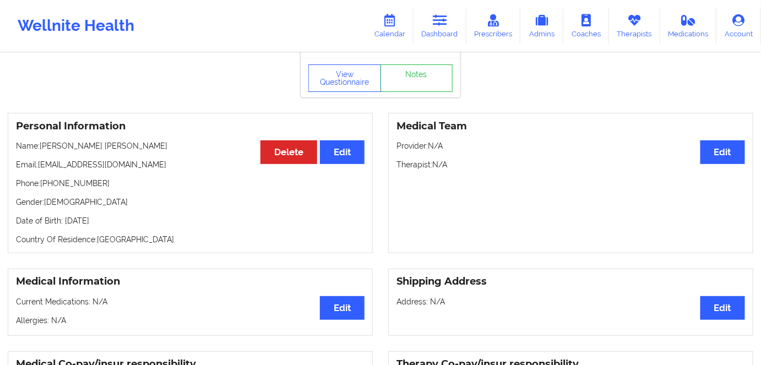
click at [123, 215] on p "Date of Birth: 21st of January 1992" at bounding box center [190, 220] width 349 height 11
drag, startPoint x: 123, startPoint y: 211, endPoint x: 131, endPoint y: 213, distance: 8.4
click at [124, 215] on p "Date of Birth: 21st of January 1992" at bounding box center [190, 220] width 349 height 11
copy p "1992"
drag, startPoint x: 125, startPoint y: 132, endPoint x: 42, endPoint y: 133, distance: 82.6
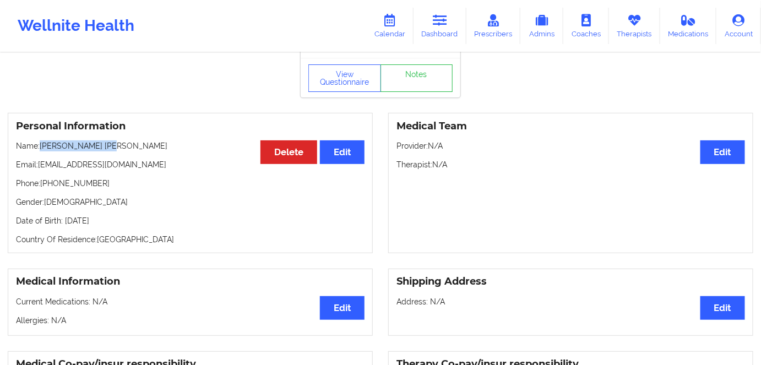
click at [42, 140] on p "Name: Connor John Quinn" at bounding box center [190, 145] width 349 height 11
copy p "Connor John Quinn"
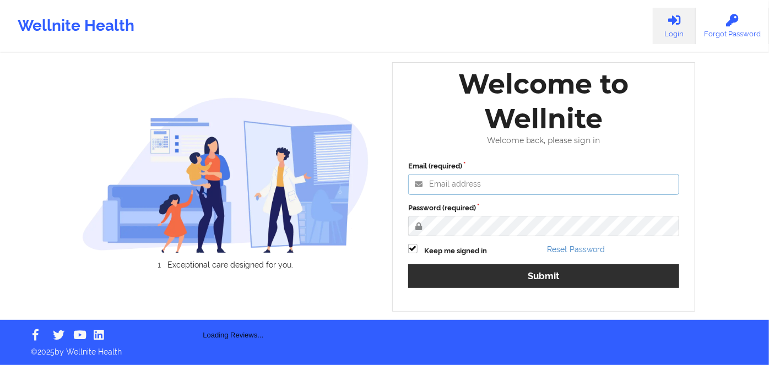
type input "[PERSON_NAME][EMAIL_ADDRESS][DOMAIN_NAME]"
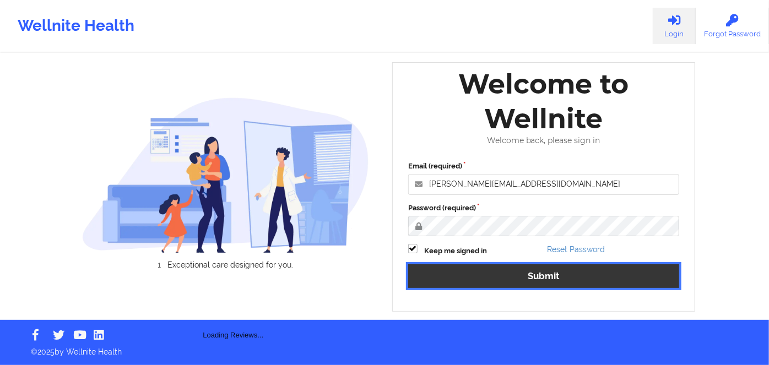
drag, startPoint x: 542, startPoint y: 276, endPoint x: 521, endPoint y: 178, distance: 100.2
click at [542, 275] on button "Submit" at bounding box center [543, 276] width 271 height 24
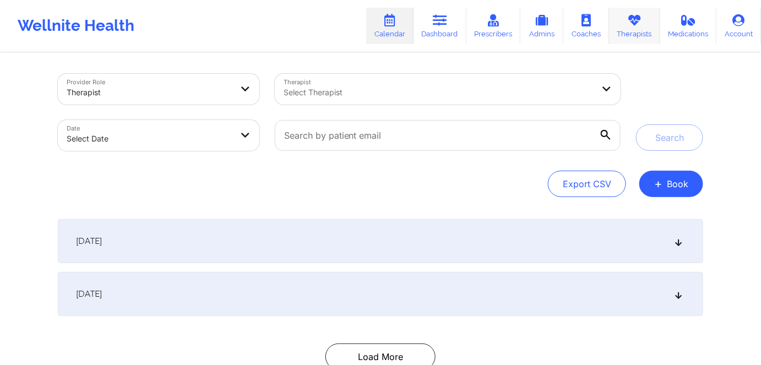
click at [627, 23] on link "Therapists" at bounding box center [634, 26] width 51 height 36
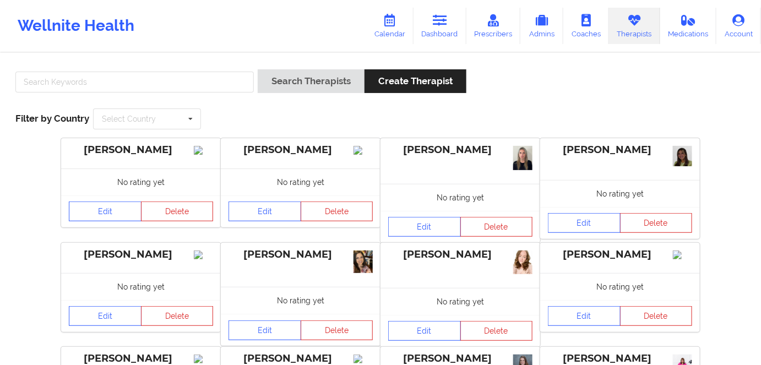
click at [211, 69] on div at bounding box center [135, 84] width 246 height 31
click at [211, 74] on input "text" at bounding box center [134, 82] width 238 height 21
paste input "[PERSON_NAME]"
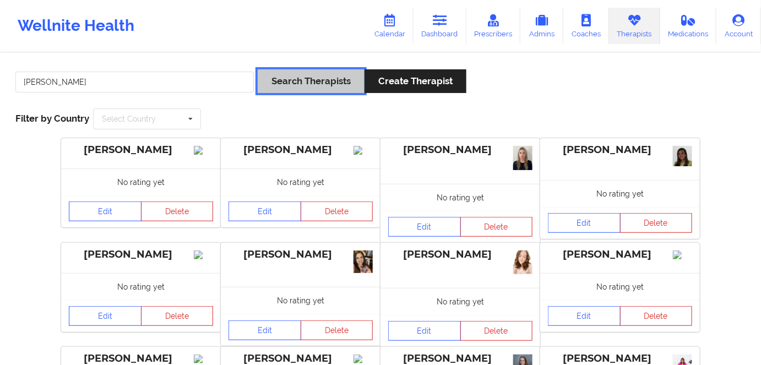
click at [274, 73] on button "Search Therapists" at bounding box center [311, 81] width 107 height 24
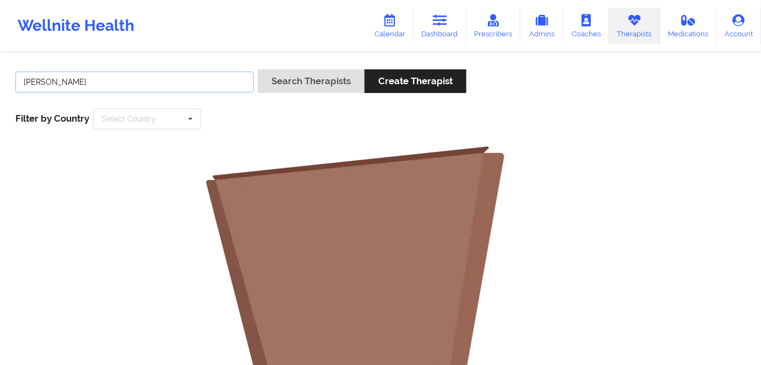
click at [71, 79] on input "[PERSON_NAME]" at bounding box center [134, 82] width 238 height 21
click at [72, 81] on input "[PERSON_NAME]" at bounding box center [134, 82] width 238 height 21
drag, startPoint x: 73, startPoint y: 82, endPoint x: 95, endPoint y: 89, distance: 23.2
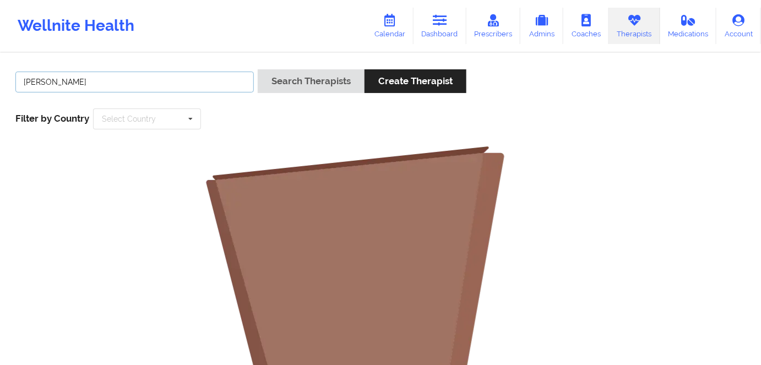
click at [75, 83] on input "[PERSON_NAME]" at bounding box center [134, 82] width 238 height 21
click at [105, 89] on input "[PERSON_NAME]" at bounding box center [134, 82] width 238 height 21
click at [80, 88] on input "[PERSON_NAME]" at bounding box center [134, 82] width 238 height 21
click at [80, 87] on input "[PERSON_NAME]" at bounding box center [134, 82] width 238 height 21
click at [89, 85] on input "[PERSON_NAME]" at bounding box center [134, 82] width 238 height 21
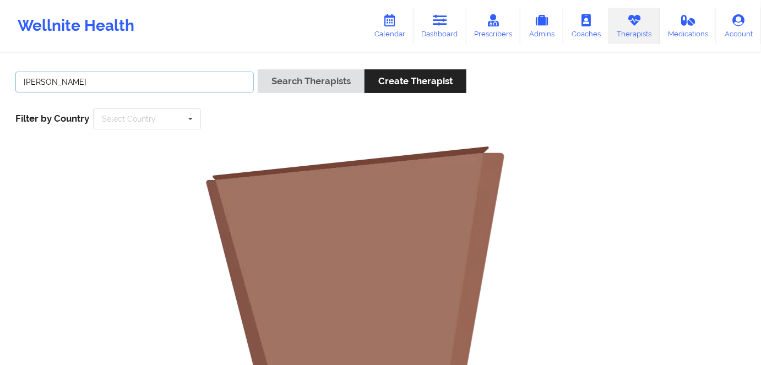
click at [78, 82] on input "[PERSON_NAME]" at bounding box center [134, 82] width 238 height 21
click at [78, 81] on input "[PERSON_NAME]" at bounding box center [134, 82] width 238 height 21
click at [32, 86] on input "[PERSON_NAME]" at bounding box center [134, 82] width 238 height 21
click at [33, 84] on input "[PERSON_NAME]" at bounding box center [134, 82] width 238 height 21
click at [35, 84] on input "[PERSON_NAME]" at bounding box center [134, 82] width 238 height 21
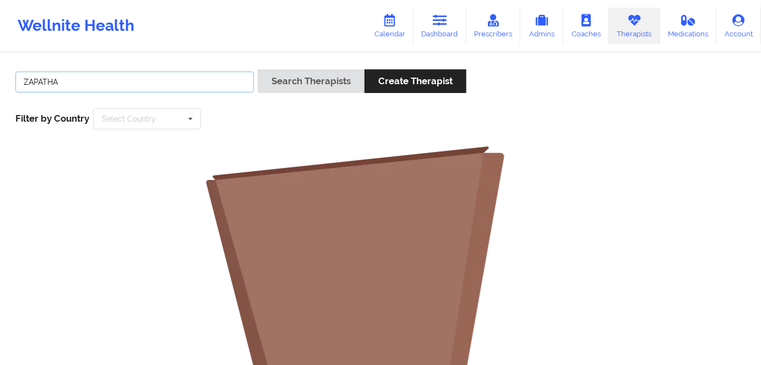
type input "ZAPATHA"
click at [258, 69] on button "Search Therapists" at bounding box center [311, 81] width 107 height 24
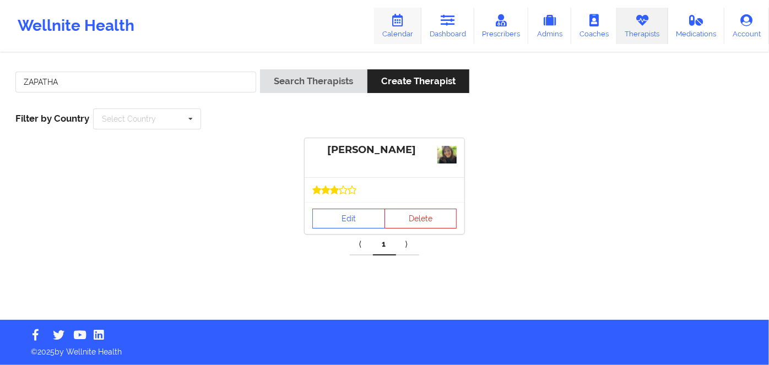
click at [398, 20] on icon at bounding box center [397, 20] width 14 height 12
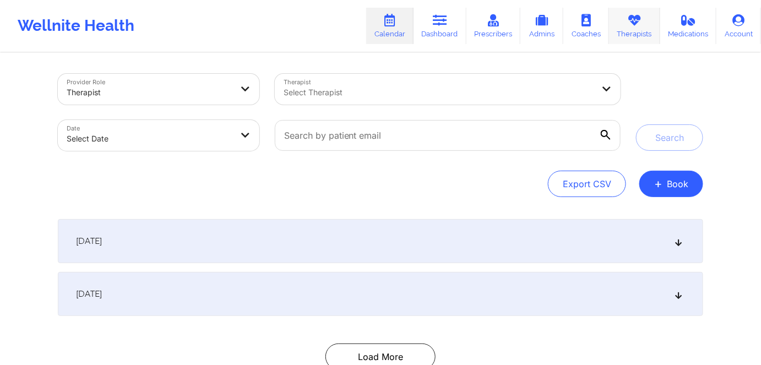
click at [633, 35] on link "Therapists" at bounding box center [634, 26] width 51 height 36
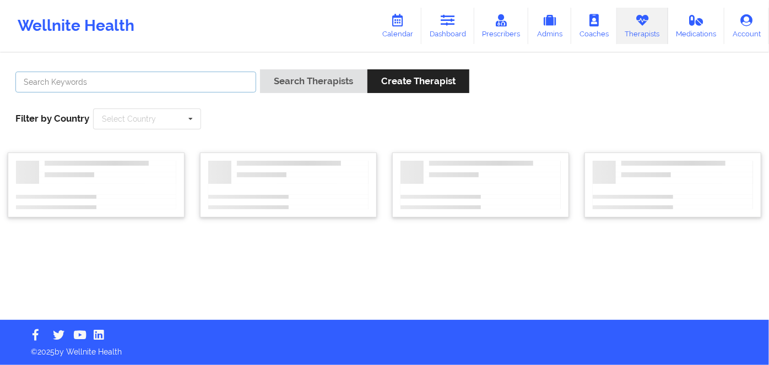
click at [207, 81] on input "text" at bounding box center [135, 82] width 241 height 21
click at [43, 81] on input "[PERSON_NAME]" at bounding box center [135, 82] width 241 height 21
click at [42, 81] on input "[PERSON_NAME]" at bounding box center [135, 82] width 241 height 21
type input "ZAPATHA"
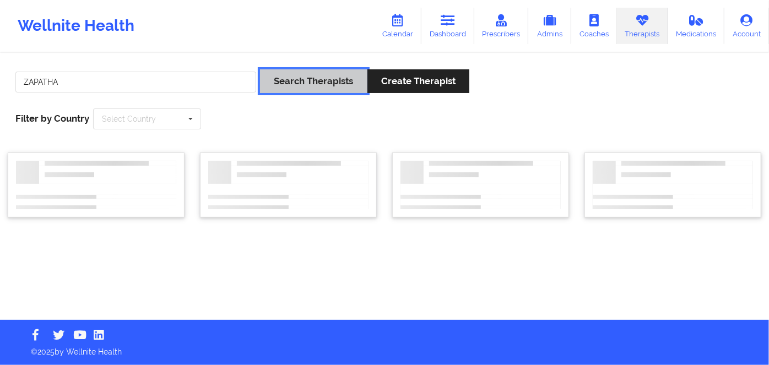
click at [303, 74] on button "Search Therapists" at bounding box center [313, 81] width 107 height 24
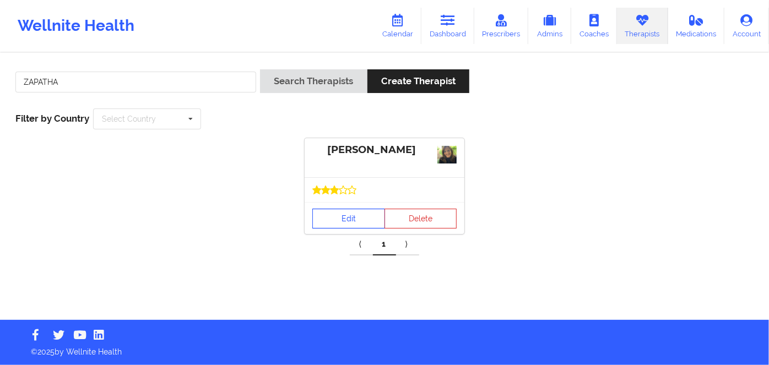
click at [345, 222] on link "Edit" at bounding box center [348, 219] width 73 height 20
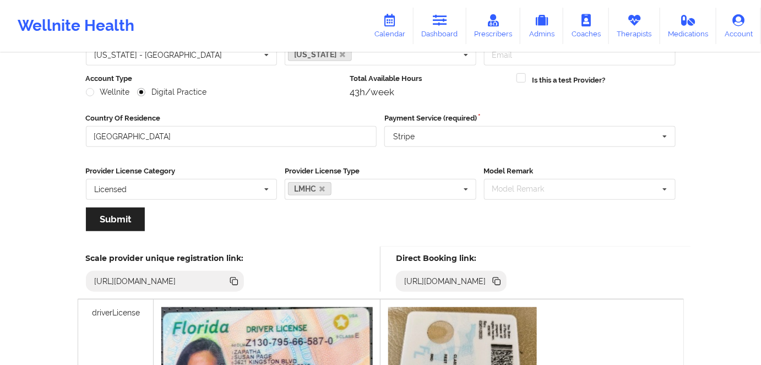
scroll to position [181, 0]
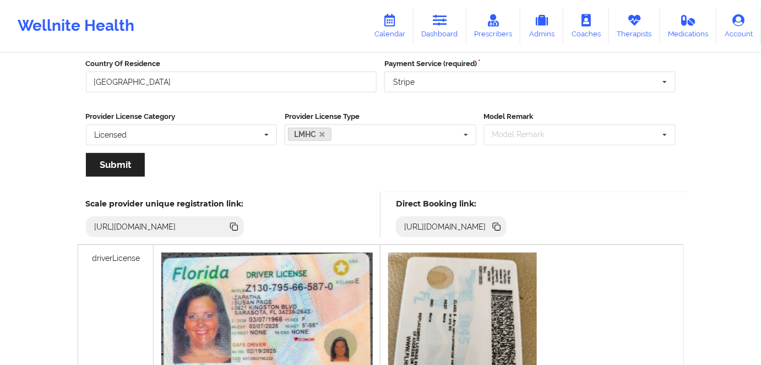
click at [503, 231] on icon at bounding box center [497, 227] width 12 height 12
click at [501, 227] on icon at bounding box center [498, 228] width 6 height 6
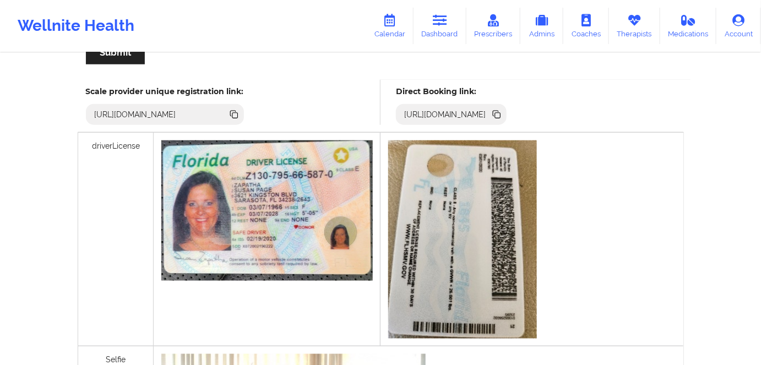
scroll to position [230, 0]
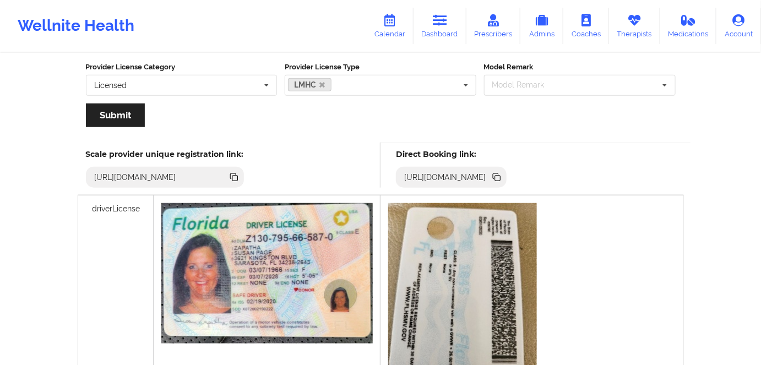
click at [503, 177] on icon at bounding box center [497, 177] width 12 height 12
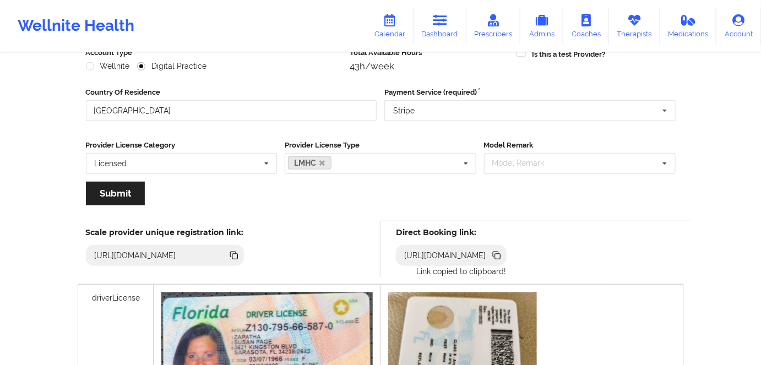
scroll to position [200, 0]
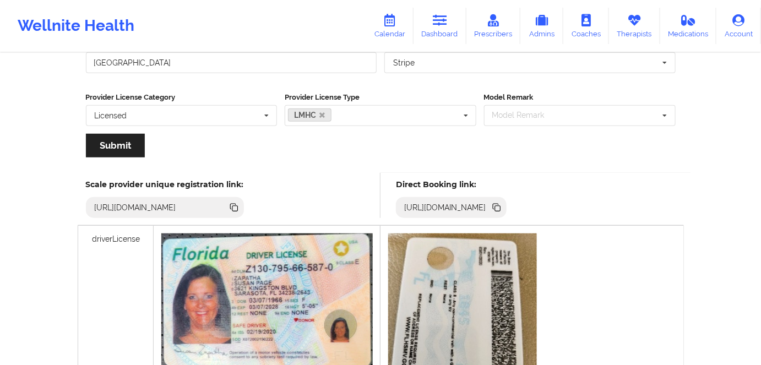
click at [503, 205] on icon at bounding box center [497, 208] width 12 height 12
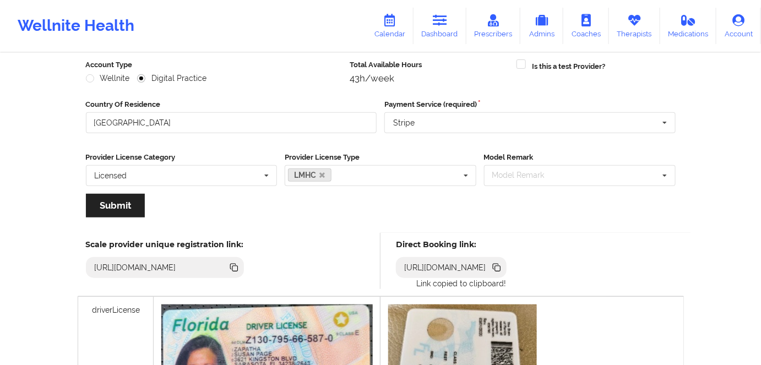
scroll to position [100, 0]
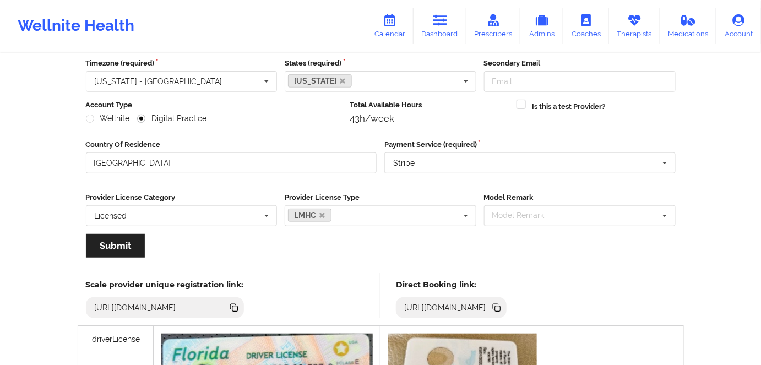
click at [498, 304] on icon at bounding box center [496, 307] width 6 height 6
click at [501, 306] on icon at bounding box center [498, 309] width 6 height 6
